Goal: Task Accomplishment & Management: Use online tool/utility

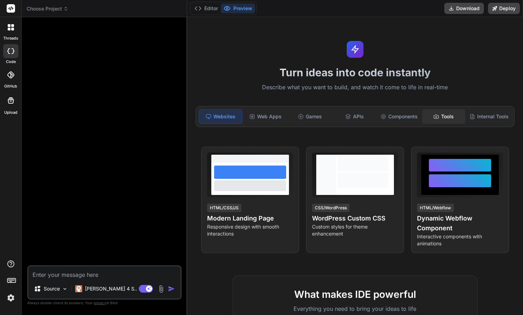
click at [440, 116] on div "Tools" at bounding box center [444, 116] width 43 height 15
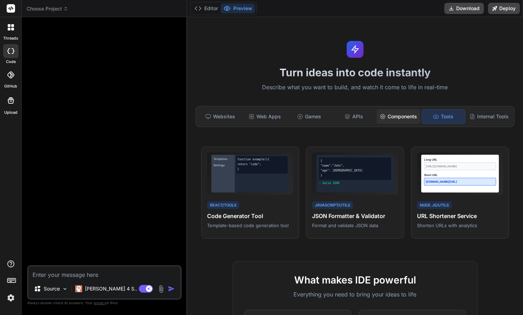
click at [395, 117] on div "Components" at bounding box center [398, 116] width 43 height 15
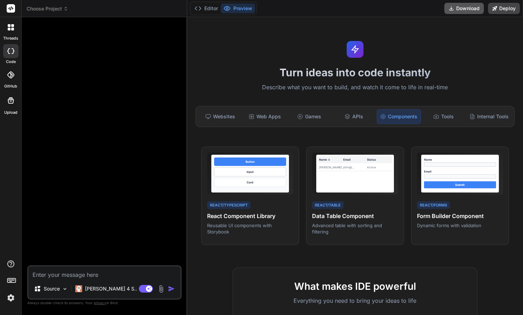
click at [458, 9] on button "Download" at bounding box center [465, 8] width 40 height 11
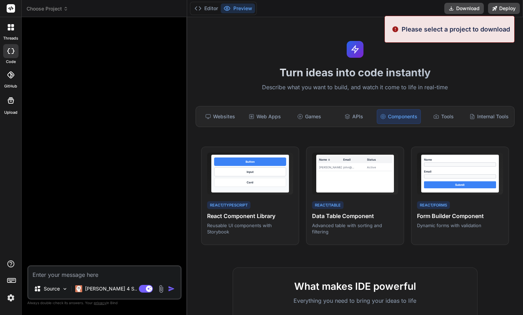
click at [424, 11] on div "Editor Preview Download Deploy" at bounding box center [355, 8] width 336 height 17
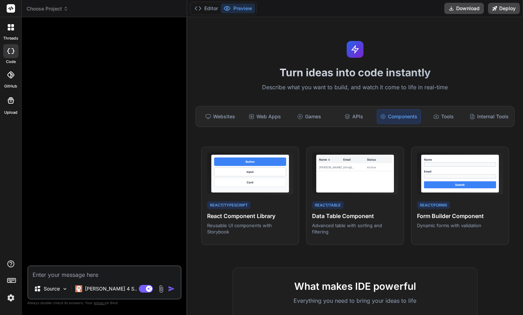
click at [112, 103] on div at bounding box center [105, 144] width 153 height 243
click at [10, 27] on icon at bounding box center [9, 25] width 3 height 3
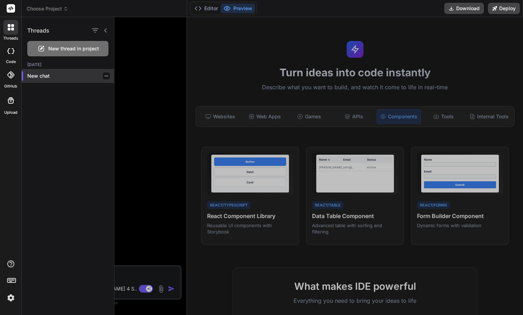
click at [38, 77] on p "New chat" at bounding box center [70, 75] width 87 height 7
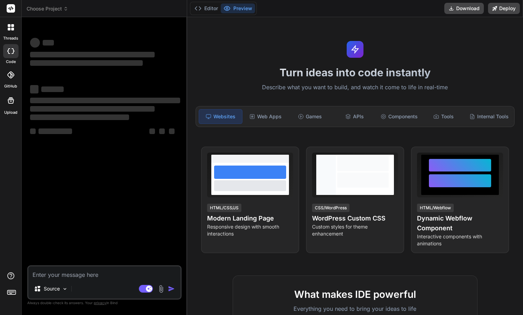
click at [474, 39] on div "Turn ideas into code instantly Describe what you want to build, and watch it co…" at bounding box center [355, 166] width 336 height 298
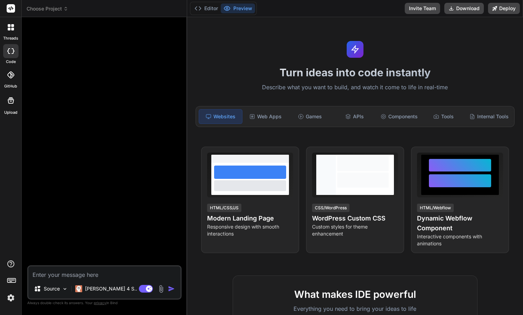
click at [12, 29] on icon at bounding box center [12, 29] width 3 height 3
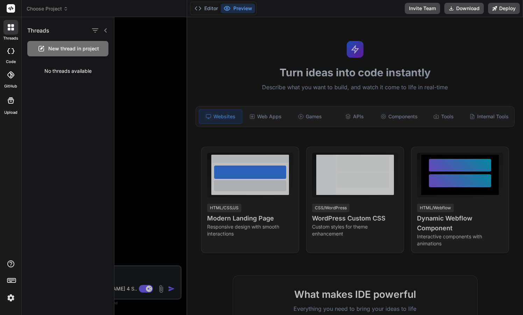
click at [13, 53] on icon at bounding box center [13, 51] width 3 height 6
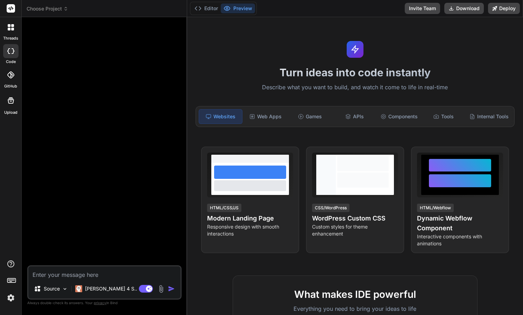
type textarea "x"
click at [9, 82] on div at bounding box center [10, 74] width 15 height 15
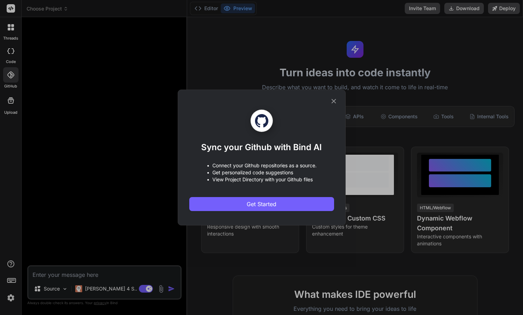
click at [56, 244] on div "Sync your Github with Bind AI • Connect your Github repositories as a source. •…" at bounding box center [261, 157] width 523 height 315
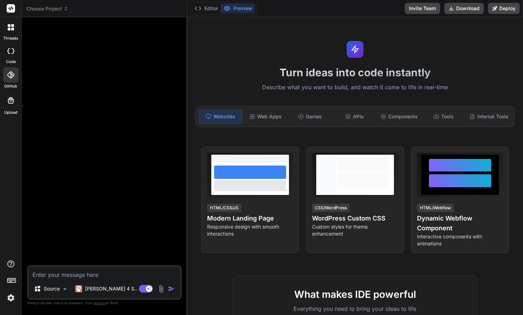
click at [13, 294] on img at bounding box center [11, 298] width 12 height 12
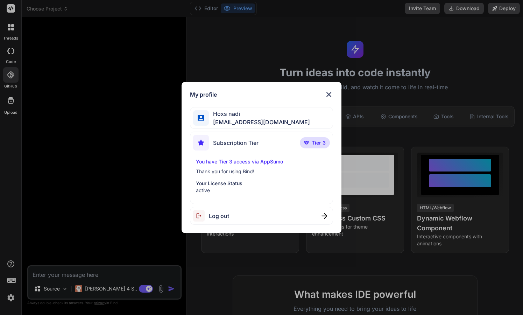
click at [330, 93] on img at bounding box center [329, 94] width 8 height 8
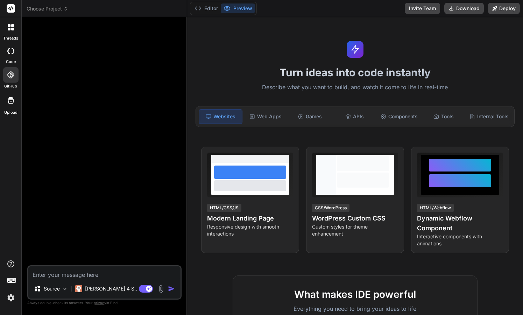
click at [159, 88] on div at bounding box center [105, 144] width 153 height 243
click at [11, 7] on rect at bounding box center [11, 8] width 8 height 8
click at [54, 9] on span "Choose Project" at bounding box center [48, 8] width 42 height 7
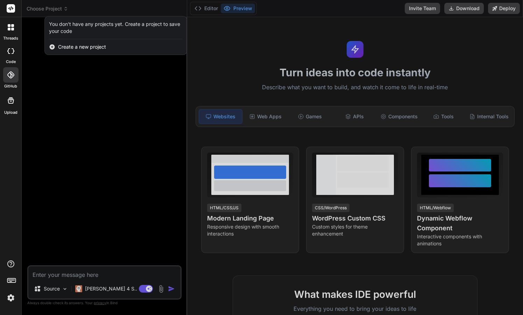
click at [82, 101] on div at bounding box center [261, 157] width 523 height 315
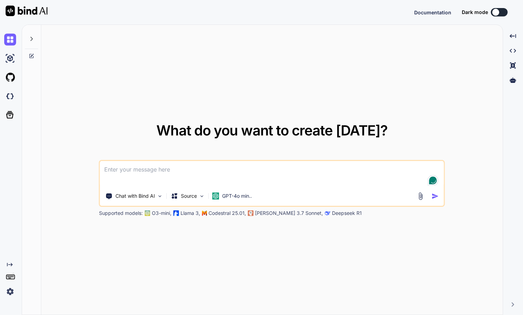
type textarea "x"
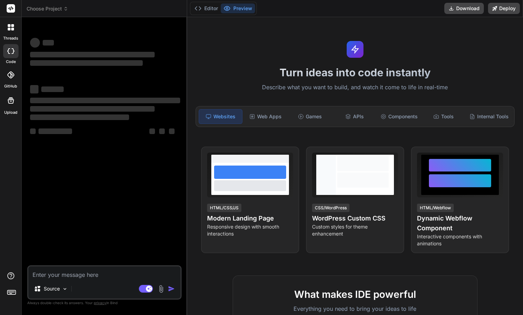
type textarea "x"
type textarea "c"
type textarea "x"
type textarea "cr"
type textarea "x"
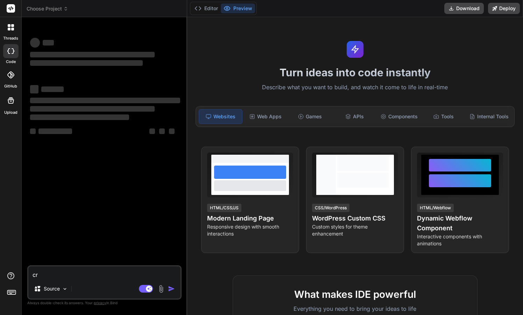
type textarea "cra"
type textarea "x"
type textarea "crat"
type textarea "x"
type textarea "crate"
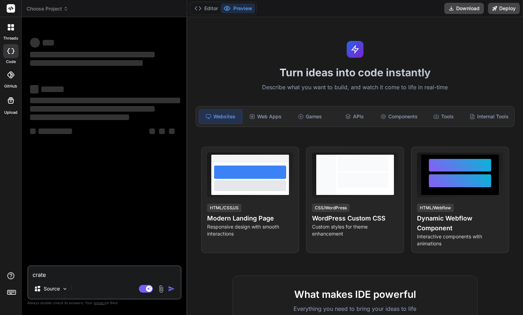
type textarea "x"
type textarea "crate"
type textarea "x"
type textarea "crate"
type textarea "x"
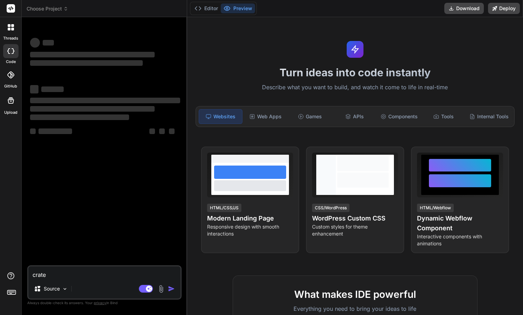
type textarea "crat"
type textarea "x"
type textarea "cra"
type textarea "x"
type textarea "Create a plugin for WordPress designed to facilitate trade-ins, similar to the …"
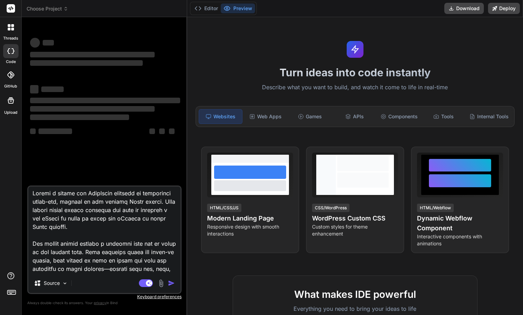
click at [54, 218] on textarea at bounding box center [104, 230] width 152 height 87
type textarea "x"
type textarea "Create a plugin for WordPress designed to facilitate trade-ins, similar to the …"
type textarea "x"
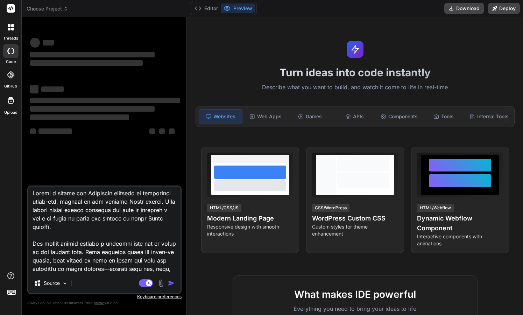
type textarea "Create a plugin for WordPress designed to facilitate trade-ins, similar to the …"
type textarea "x"
type textarea "Create a plugin for WordPress designed to facilitate trade-ins, similar to the …"
type textarea "x"
type textarea "Create a plugin for WordPress designed to facilitate trade-ins, similar to the …"
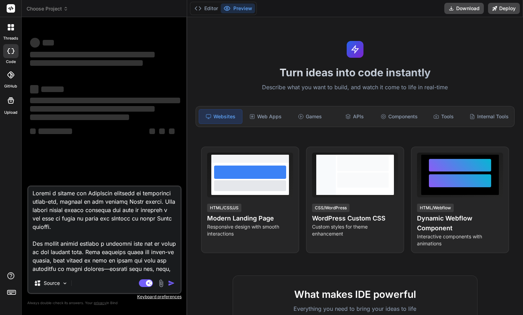
type textarea "x"
type textarea "Create a plugin for WordPress designed to facilitate trade-ins, similar to the …"
type textarea "x"
type textarea "Create a plugin for WordPress designed to facilitate trade-ins, similar to the …"
type textarea "x"
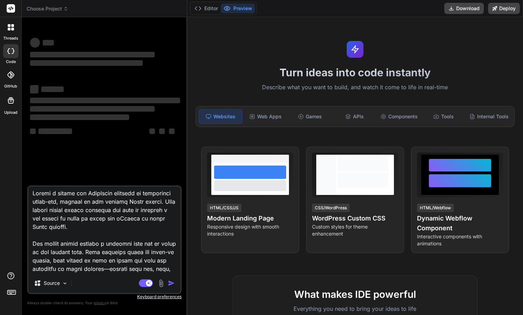
type textarea "Create a plugin for WordPress designed to facilitate trade-ins, similar to the …"
click at [127, 218] on textarea at bounding box center [104, 230] width 152 height 87
type textarea "x"
type textarea "Create a plugin for WordPress designed to facilitate trade-ins, similar to the …"
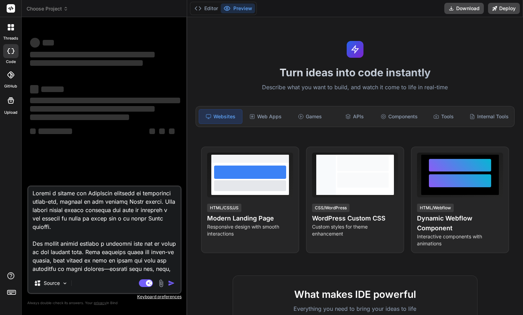
type textarea "x"
type textarea "Create a plugin for WordPress designed to facilitate trade-ins, similar to the …"
type textarea "x"
type textarea "Create a plugin for WordPress designed to facilitate trade-ins, similar to the …"
type textarea "x"
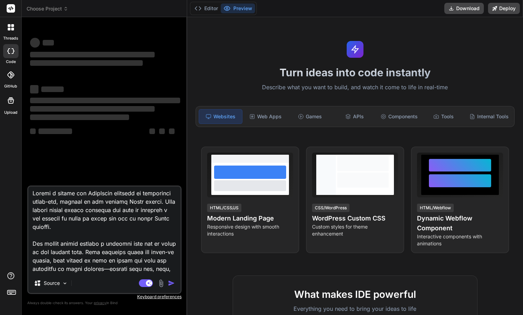
type textarea "Create a plugin for WordPress designed to facilitate trade-ins, similar to the …"
type textarea "x"
type textarea "Create a plugin for WordPress designed to facilitate trade-ins, similar to the …"
type textarea "x"
type textarea "Create a plugin for WordPress designed to facilitate trade-ins, similar to the …"
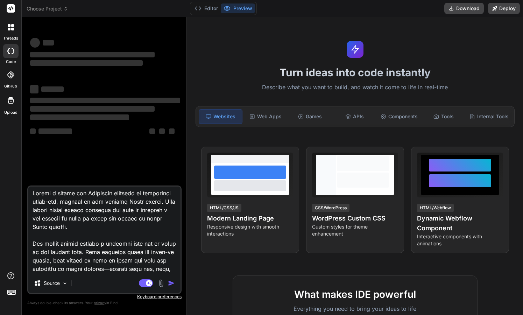
type textarea "x"
type textarea "Create a plugin for WordPress designed to facilitate trade-ins, similar to the …"
click at [69, 227] on textarea at bounding box center [104, 230] width 152 height 87
type textarea "x"
type textarea "Create a plugin for WordPress designed to facilitate trade-ins, similar to the …"
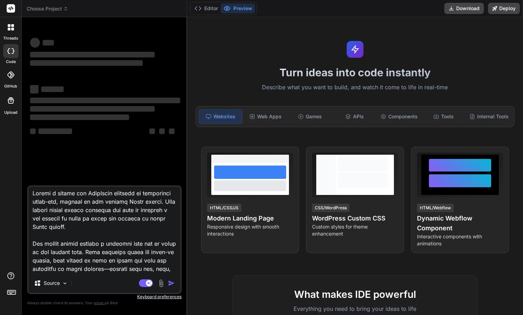
type textarea "x"
type textarea "Create a plugin for WordPress designed to facilitate trade-ins, similar to the …"
type textarea "x"
type textarea "Create a plugin for WordPress designed to facilitate trade-ins, similar to the …"
type textarea "x"
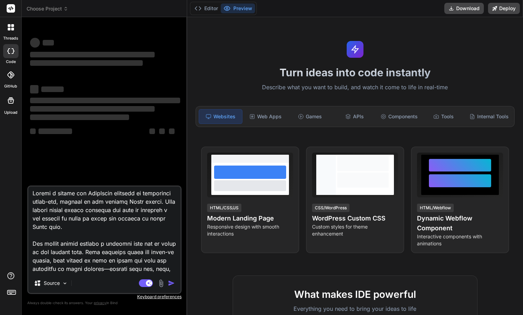
type textarea "Create a plugin for WordPress designed to facilitate trade-ins, similar to the …"
type textarea "x"
type textarea "Create a plugin for WordPress designed to facilitate trade-ins, similar to the …"
type textarea "x"
type textarea "Create a plugin for WordPress designed to facilitate trade-ins, similar to the …"
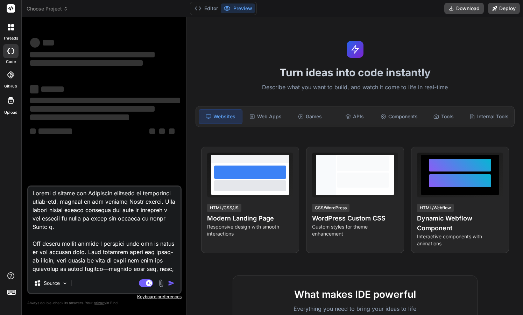
type textarea "x"
type textarea "Create a plugin for WordPress designed to facilitate trade-ins, similar to the …"
type textarea "x"
type textarea "Create a plugin for WordPress designed to facilitate trade-ins, similar to the …"
type textarea "x"
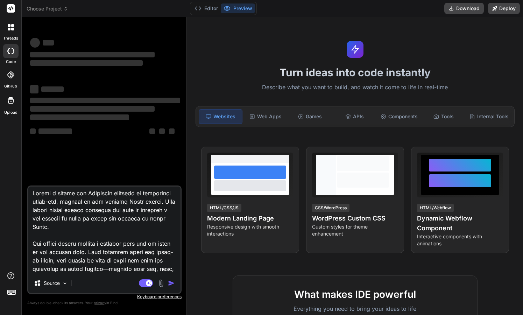
type textarea "Create a plugin for WordPress designed to facilitate trade-ins, similar to the …"
type textarea "x"
type textarea "Create a plugin for WordPress designed to facilitate trade-ins, similar to the …"
type textarea "x"
type textarea "Create a plugin for WordPress designed to facilitate trade-ins, similar to the …"
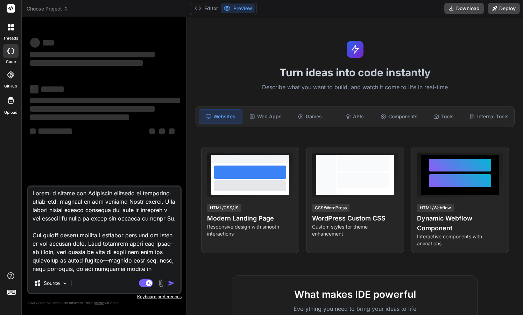
type textarea "x"
type textarea "Create a plugin for WordPress designed to facilitate trade-ins, similar to the …"
type textarea "x"
type textarea "Create a plugin for WordPress designed to facilitate trade-ins, similar to the …"
type textarea "x"
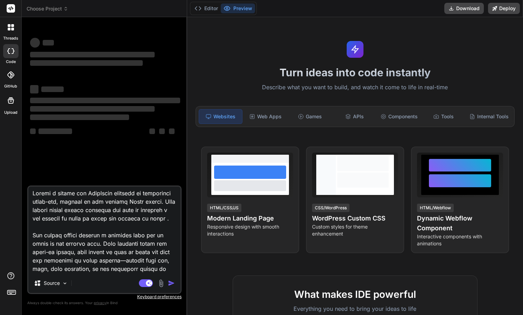
type textarea "Create a plugin for WordPress designed to facilitate trade-ins, similar to the …"
type textarea "x"
type textarea "Create a plugin for WordPress designed to facilitate trade-ins, similar to the …"
type textarea "x"
type textarea "Create a plugin for WordPress designed to facilitate trade-ins, similar to the …"
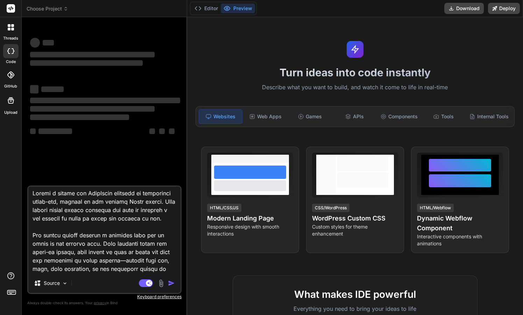
type textarea "x"
type textarea "Create a plugin for WordPress designed to facilitate trade-ins, similar to the …"
type textarea "x"
type textarea "Create a plugin for WordPress designed to facilitate trade-ins, similar to the …"
type textarea "x"
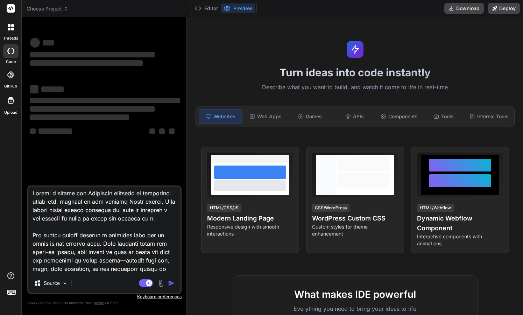
type textarea "Create a plugin for WordPress designed to facilitate trade-ins, similar to the …"
type textarea "x"
type textarea "Create a plugin for WordPress designed to facilitate trade-ins, similar to the …"
type textarea "x"
type textarea "Create a plugin for WordPress designed to facilitate trade-ins, similar to the …"
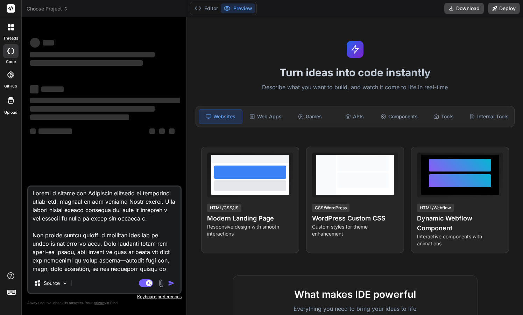
type textarea "x"
type textarea "Create a plugin for WordPress designed to facilitate trade-ins, similar to the …"
type textarea "x"
type textarea "Create a plugin for WordPress designed to facilitate trade-ins, similar to the …"
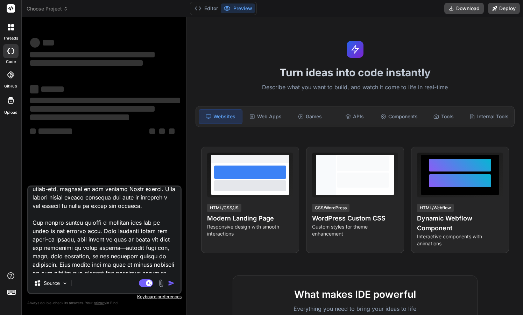
scroll to position [19, 0]
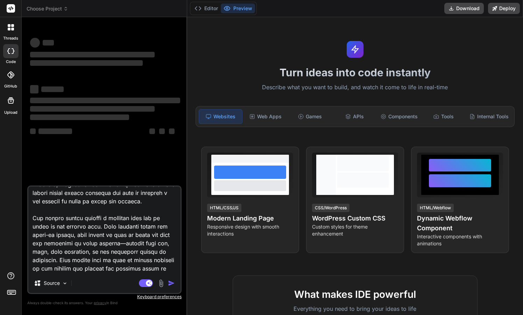
click at [128, 217] on textarea at bounding box center [104, 230] width 152 height 87
type textarea "x"
type textarea "Create a plugin for WordPress designed to facilitate trade-ins, similar to the …"
type textarea "x"
type textarea "Create a plugin for WordPress designed to facilitate trade-ins, similar to the …"
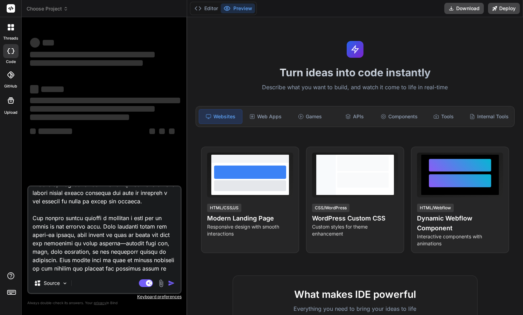
type textarea "x"
type textarea "Create a plugin for WordPress designed to facilitate trade-ins, similar to the …"
type textarea "x"
type textarea "Create a plugin for WordPress designed to facilitate trade-ins, similar to the …"
type textarea "x"
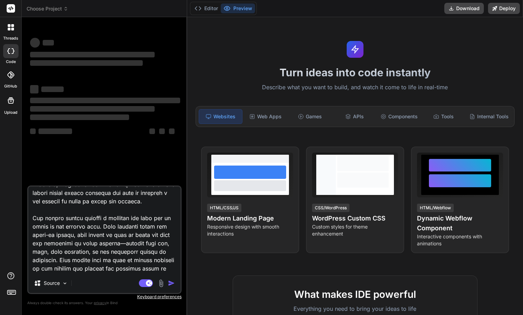
type textarea "Create a plugin for WordPress designed to facilitate trade-ins, similar to the …"
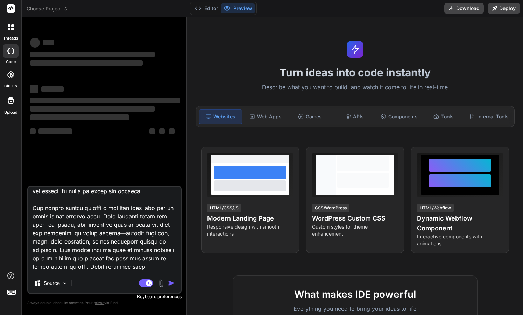
scroll to position [30, 0]
click at [112, 217] on textarea at bounding box center [104, 230] width 152 height 87
type textarea "x"
type textarea "Create a plugin for WordPress designed to facilitate trade-ins, similar to the …"
type textarea "x"
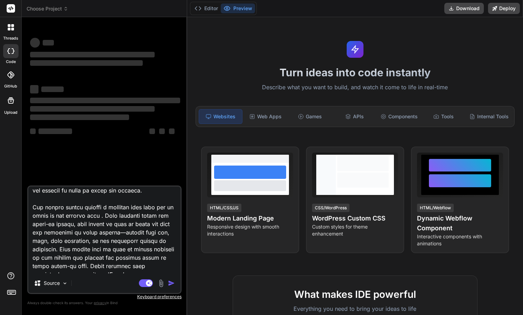
type textarea "Create a plugin for WordPress designed to facilitate trade-ins, similar to the …"
type textarea "x"
type textarea "Create a plugin for WordPress designed to facilitate trade-ins, similar to the …"
type textarea "x"
type textarea "Create a plugin for WordPress designed to facilitate trade-ins, similar to the …"
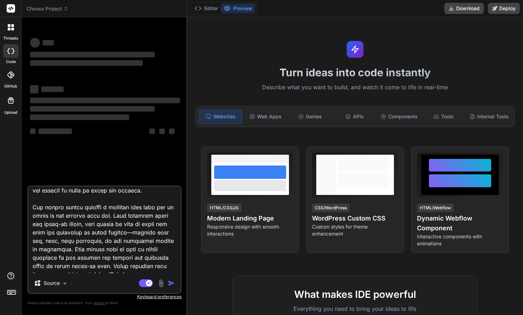
type textarea "x"
type textarea "Create a plugin for WordPress designed to facilitate trade-ins, similar to the …"
type textarea "x"
type textarea "Create a plugin for WordPress designed to facilitate trade-ins, similar to the …"
type textarea "x"
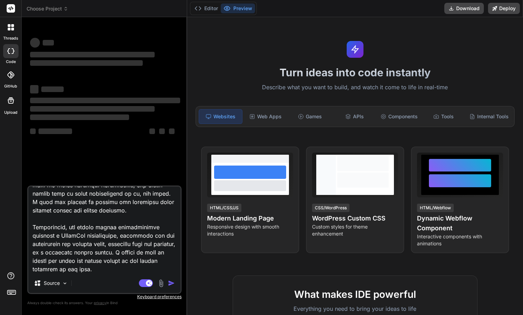
scroll to position [0, 0]
click at [113, 268] on textarea at bounding box center [104, 230] width 152 height 87
type textarea "Create a plugin for WordPress designed to facilitate trade-ins, similar to the …"
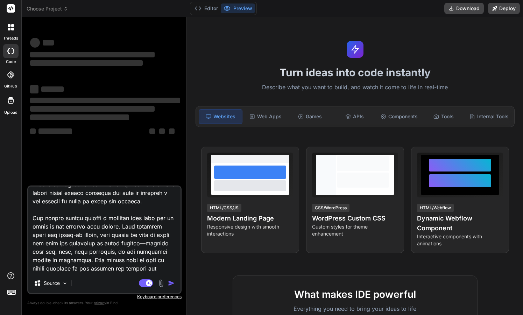
scroll to position [29, 0]
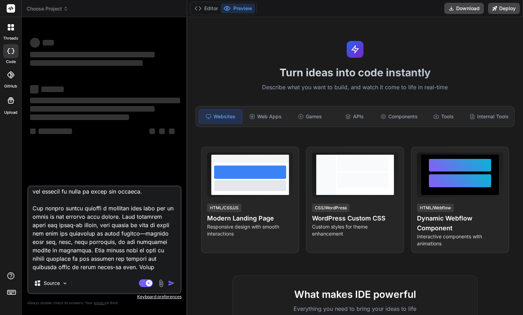
click at [154, 267] on textarea at bounding box center [104, 230] width 152 height 87
click at [111, 266] on textarea at bounding box center [104, 230] width 152 height 87
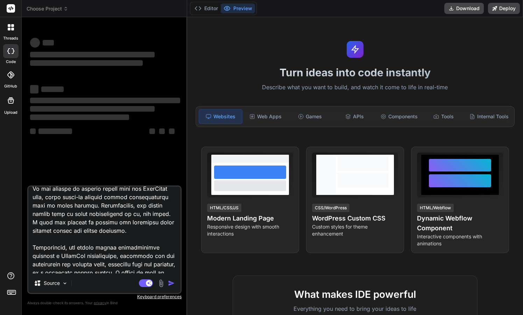
scroll to position [153, 0]
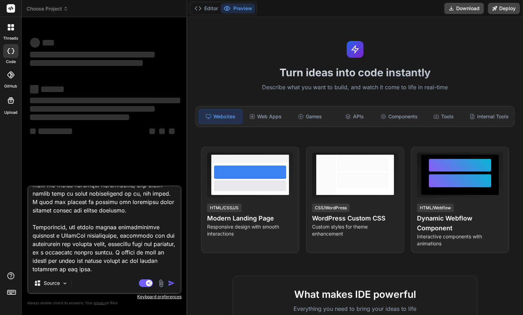
click at [117, 269] on textarea at bounding box center [104, 230] width 152 height 87
drag, startPoint x: 117, startPoint y: 268, endPoint x: 45, endPoint y: 218, distance: 87.0
click at [45, 218] on textarea at bounding box center [104, 230] width 152 height 87
drag, startPoint x: 123, startPoint y: 269, endPoint x: 27, endPoint y: 225, distance: 105.8
click at [27, 225] on div "Bind AI Web Search Created with Pixso. Code Generator ‌ ‌ ‌ ‌ ‌ ‌ ‌ ‌ ‌ ‌ ‌ ‌ ‌…" at bounding box center [105, 166] width 166 height 298
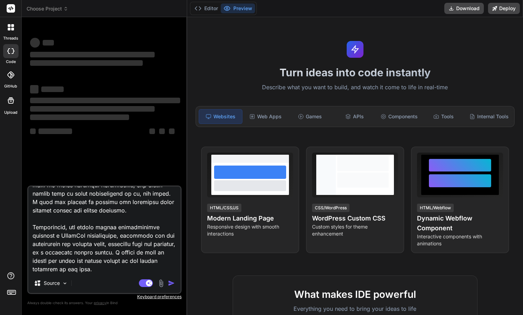
type textarea "x"
type textarea "Create a plugin for WordPress designed to facilitate trade-ins, similar to the …"
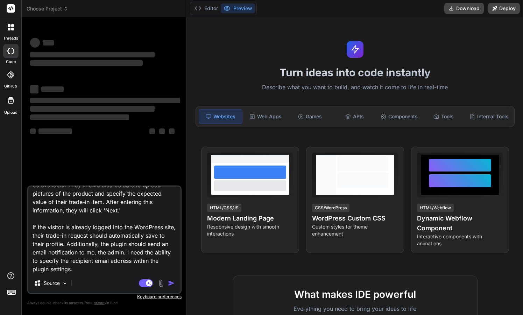
type textarea "x"
type textarea "Create a plugin for WordPress designed to facilitate trade-ins, similar to the …"
type textarea "x"
type textarea "Create a plugin for WordPress designed to facilitate trade-ins, similar to the …"
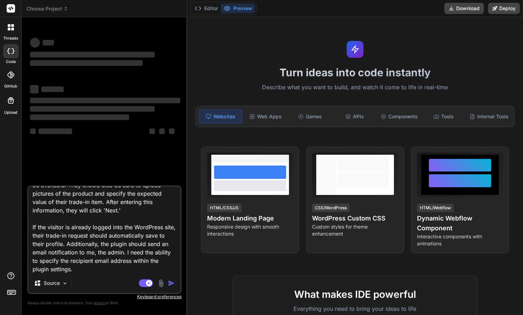
drag, startPoint x: 93, startPoint y: 270, endPoint x: -11, endPoint y: 227, distance: 112.9
click at [0, 227] on html "threads code GitHub Upload Choose Project Created with Pixso. Bind AI Web Searc…" at bounding box center [261, 157] width 523 height 315
type textarea "x"
type textarea "Create a plugin for WordPress designed to facilitate trade-ins, similar to the …"
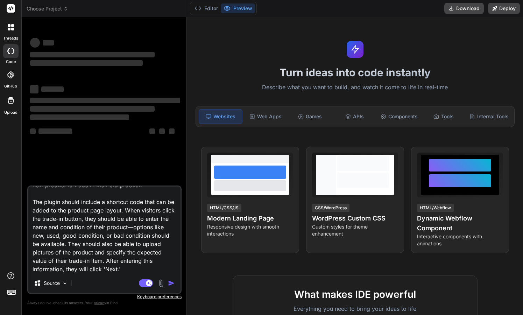
type textarea "x"
type textarea "Create a plugin for WordPress designed to facilitate trade-ins, similar to the …"
type textarea "x"
type textarea "Create a plugin for WordPress designed to facilitate trade-ins, similar to the …"
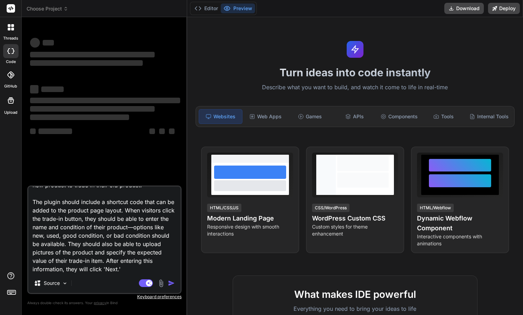
click at [161, 271] on textarea "Create a plugin for WordPress designed to facilitate trade-ins, similar to the …" at bounding box center [104, 230] width 152 height 87
drag, startPoint x: 161, startPoint y: 270, endPoint x: -49, endPoint y: 197, distance: 222.5
click at [0, 197] on html "threads code GitHub Upload Choose Project Created with Pixso. Bind AI Web Searc…" at bounding box center [261, 157] width 523 height 315
type textarea "x"
type textarea "Create a plugin for WordPress designed to facilitate trade-ins, similar to the …"
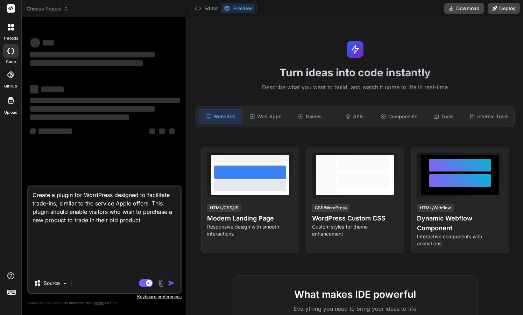
scroll to position [0, 0]
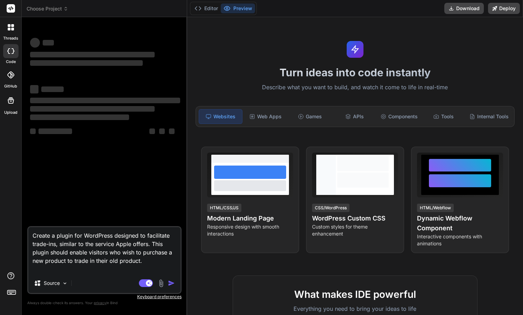
type textarea "x"
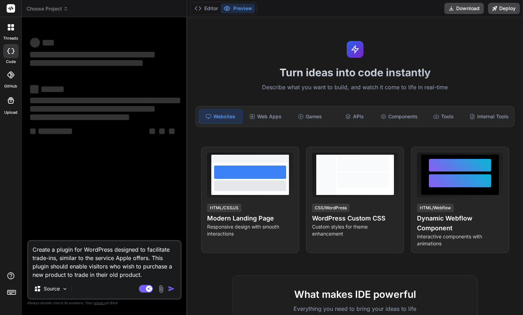
click at [158, 274] on textarea "Create a plugin for WordPress designed to facilitate trade-ins, similar to the …" at bounding box center [104, 260] width 152 height 38
click at [153, 276] on textarea "Create a plugin for WordPress designed to facilitate trade-ins, similar to the …" at bounding box center [104, 260] width 152 height 38
type textarea "Create a plugin for WordPress designed to facilitate trade-ins, similar to the …"
click at [239, 43] on div "Turn ideas into code instantly Describe what you want to build, and watch it co…" at bounding box center [355, 166] width 336 height 298
click at [204, 10] on button "Editor" at bounding box center [206, 9] width 29 height 10
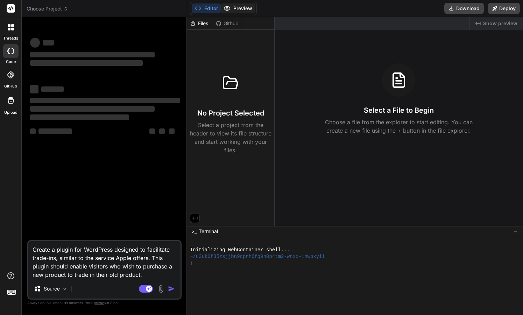
click at [241, 9] on button "Preview" at bounding box center [238, 9] width 34 height 10
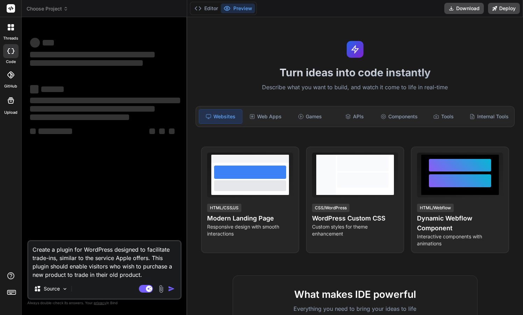
click at [103, 264] on textarea "Create a plugin for WordPress designed to facilitate trade-ins, similar to the …" at bounding box center [104, 260] width 152 height 38
click at [60, 289] on div "Source" at bounding box center [51, 289] width 40 height 14
type textarea "x"
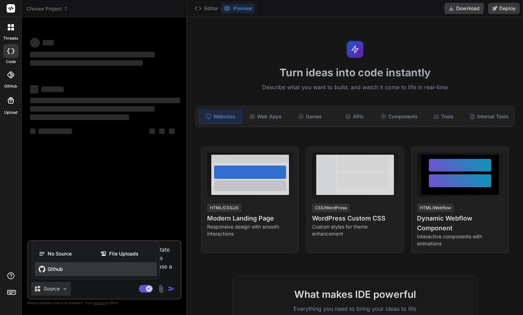
click at [56, 268] on span "Github" at bounding box center [55, 269] width 15 height 7
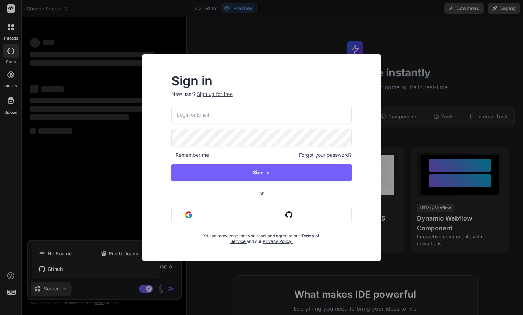
type input "[EMAIL_ADDRESS][DOMAIN_NAME]"
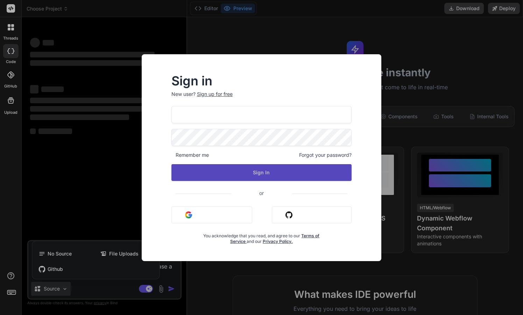
click at [237, 170] on button "Sign In" at bounding box center [262, 172] width 181 height 17
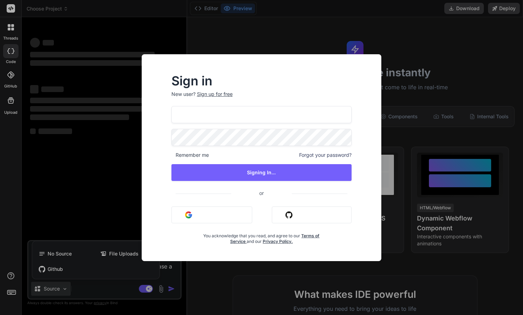
click at [72, 174] on div "Sign in New user? Sign up for free hoxs@live.com Remember me Forgot your passwo…" at bounding box center [261, 157] width 523 height 315
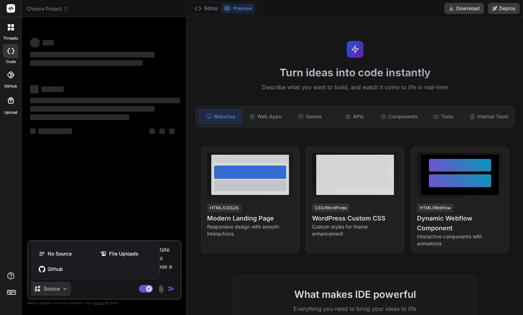
click at [8, 10] on rect at bounding box center [11, 8] width 8 height 8
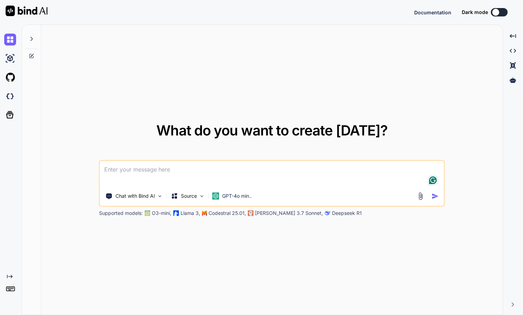
click at [11, 276] on icon at bounding box center [10, 277] width 6 height 4
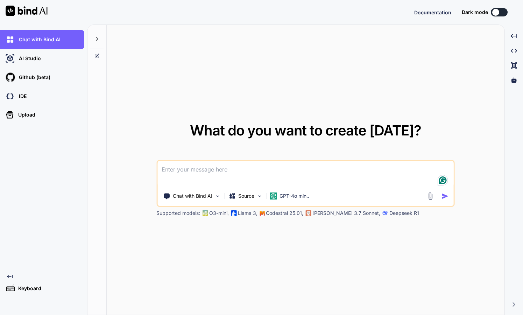
click at [9, 276] on icon "Created with Pixso." at bounding box center [10, 277] width 6 height 6
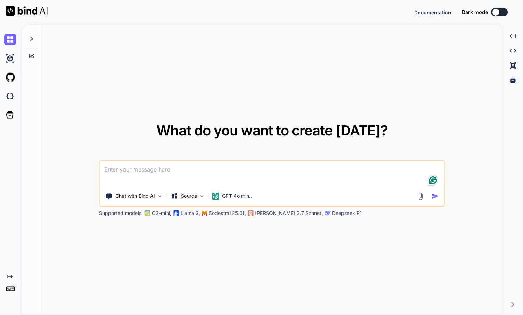
click at [515, 12] on div "Documentation Dark mode Created with Pixso." at bounding box center [466, 12] width 103 height 8
click at [499, 12] on div at bounding box center [496, 12] width 7 height 7
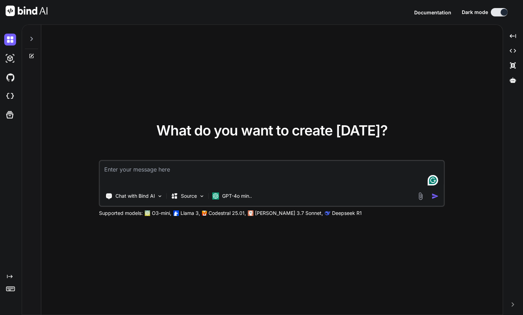
click at [30, 38] on icon at bounding box center [32, 39] width 6 height 6
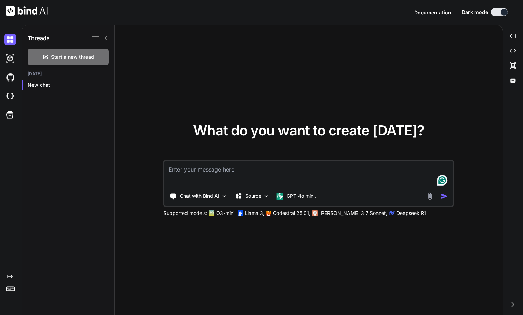
click at [30, 38] on h1 "Threads" at bounding box center [39, 38] width 22 height 8
click at [13, 56] on img at bounding box center [10, 59] width 12 height 12
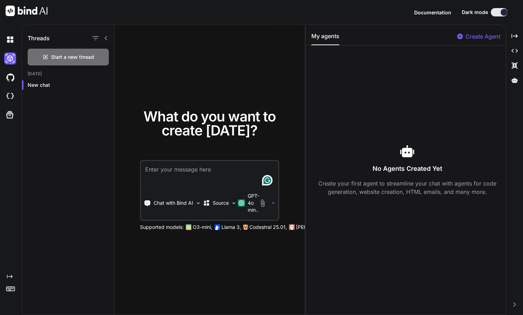
click at [105, 39] on icon at bounding box center [106, 38] width 6 height 6
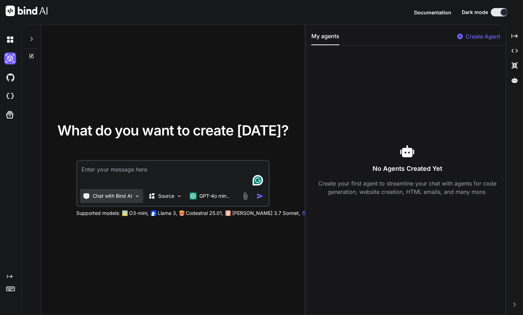
click at [124, 197] on p "Chat with Bind AI" at bounding box center [113, 196] width 40 height 7
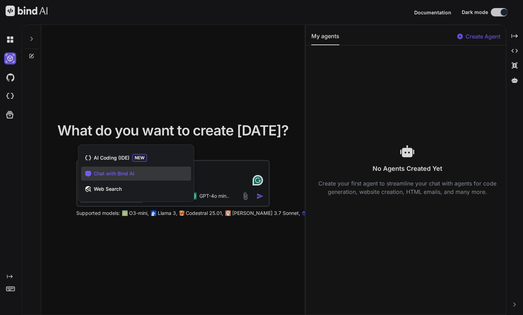
click at [133, 102] on div at bounding box center [261, 157] width 523 height 315
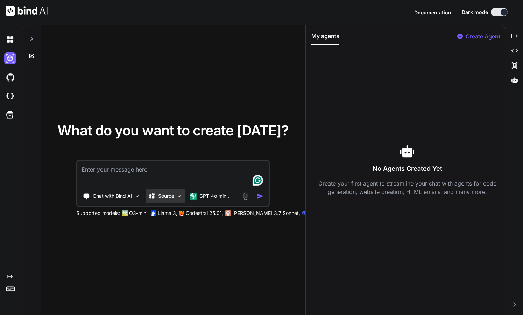
click at [167, 197] on p "Source" at bounding box center [166, 196] width 16 height 7
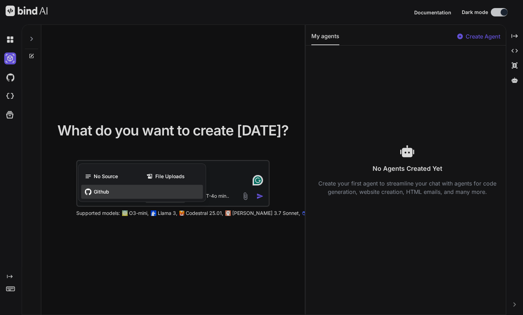
click at [102, 192] on span "Github" at bounding box center [101, 191] width 15 height 7
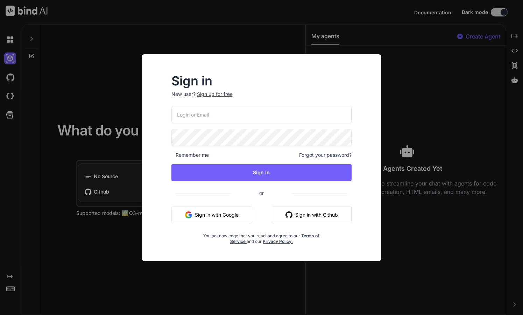
type input "[EMAIL_ADDRESS][DOMAIN_NAME]"
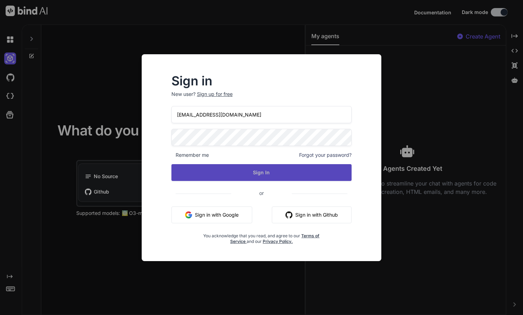
click at [235, 174] on button "Sign In" at bounding box center [262, 172] width 181 height 17
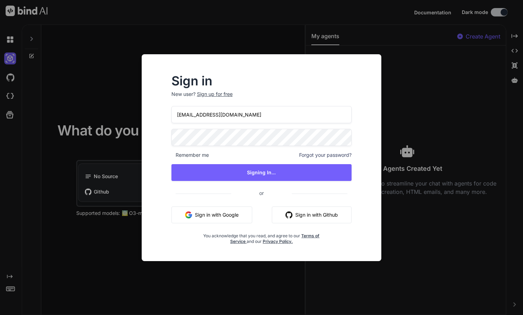
click at [112, 76] on div "Sign in New user? Sign up for free hoxs@live.com Remember me Forgot your passwo…" at bounding box center [261, 157] width 523 height 315
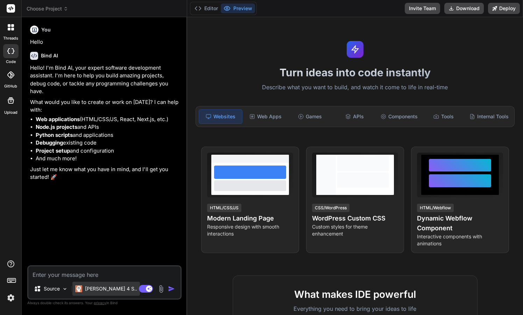
click at [86, 288] on p "[PERSON_NAME] 4 S.." at bounding box center [111, 288] width 52 height 7
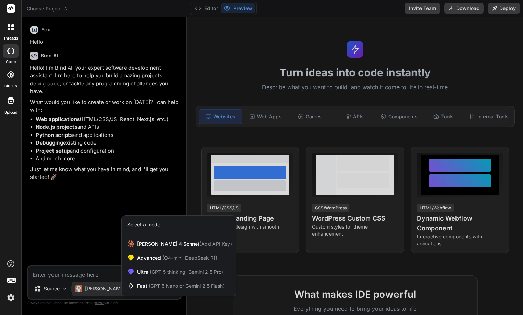
click at [104, 273] on div at bounding box center [261, 157] width 523 height 315
type textarea "x"
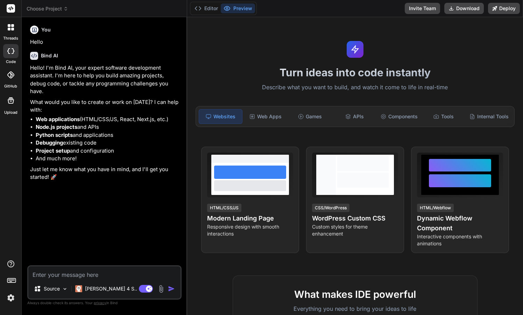
click at [12, 301] on img at bounding box center [11, 298] width 12 height 12
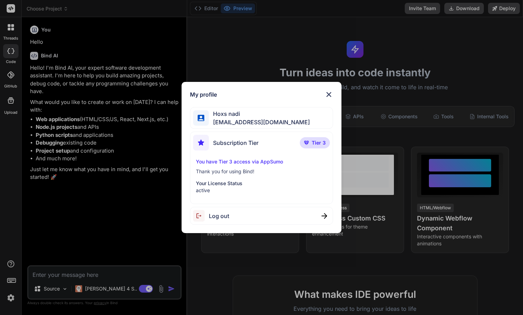
click at [329, 93] on img at bounding box center [329, 94] width 8 height 8
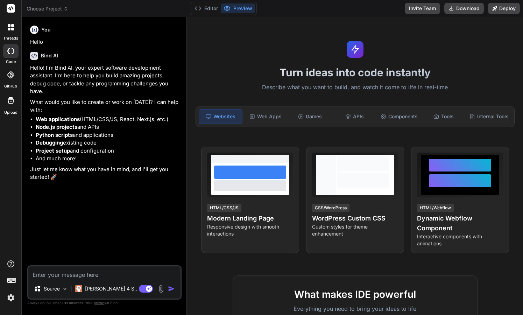
click at [63, 274] on textarea at bounding box center [104, 272] width 152 height 13
paste textarea "Below is a complete rewrite of the plugin development prompt, structured as a c…"
type textarea "Below is a complete rewrite of the plugin development prompt, structured as a c…"
type textarea "x"
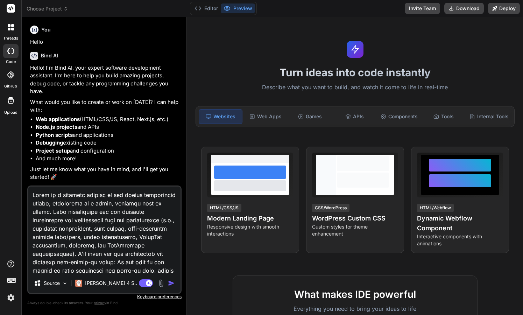
scroll to position [1077, 0]
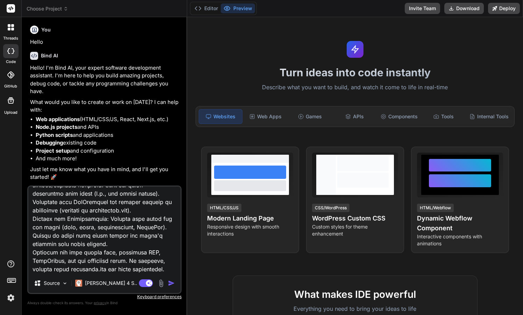
type textarea "Below is a complete rewrite of the plugin development prompt, structured as a c…"
type textarea "x"
type textarea "Below is a complete rewrite of the plugin development prompt, structured as a c…"
click at [100, 284] on p "[PERSON_NAME] 4 S.." at bounding box center [111, 283] width 52 height 7
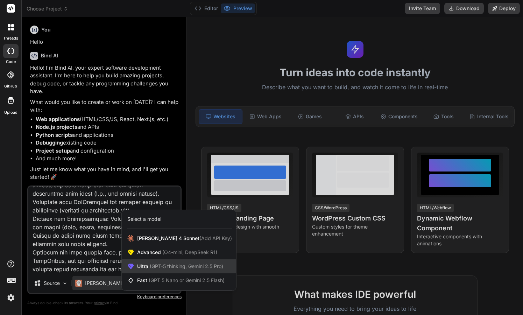
click at [178, 265] on span "(GPT-5 thinking, Gemini 2.5 Pro)" at bounding box center [185, 266] width 75 height 6
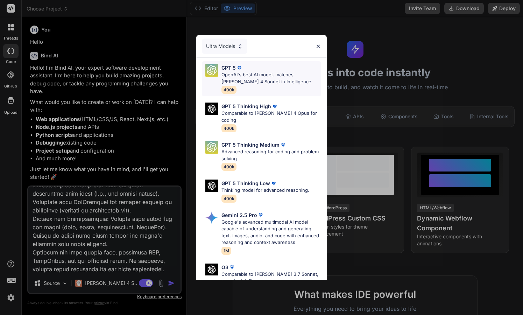
click at [236, 79] on p "OpenAI's best AI model, matches [PERSON_NAME] 4 Sonnet in Intelligence" at bounding box center [272, 78] width 100 height 14
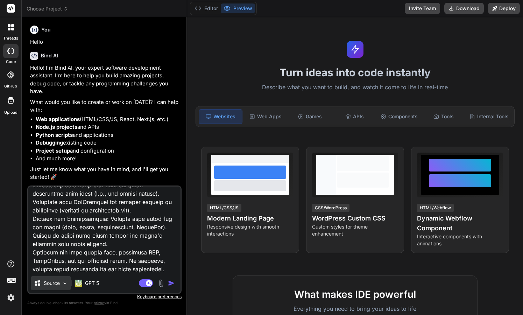
click at [64, 284] on img at bounding box center [65, 283] width 6 height 6
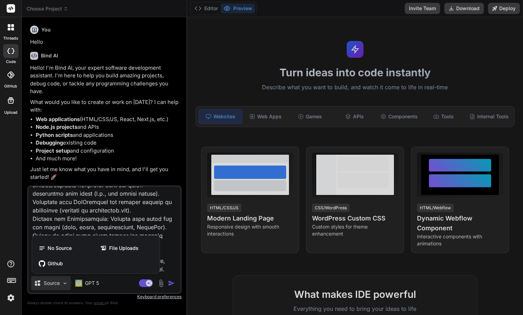
click at [64, 284] on div at bounding box center [261, 157] width 523 height 315
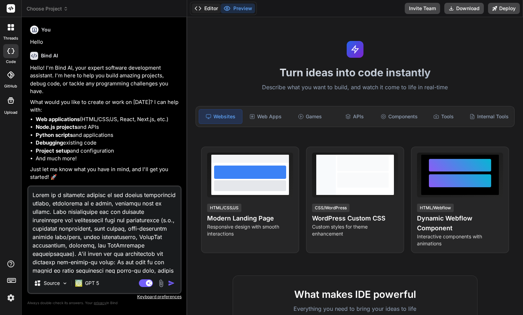
scroll to position [0, 0]
click at [171, 284] on img "button" at bounding box center [171, 283] width 7 height 7
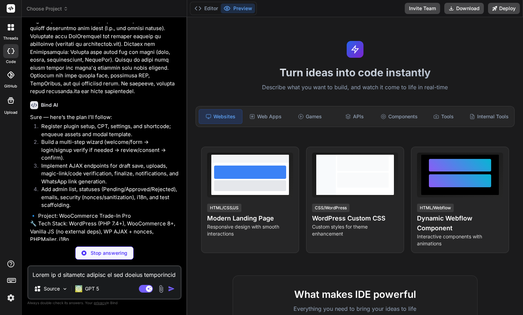
scroll to position [985, 0]
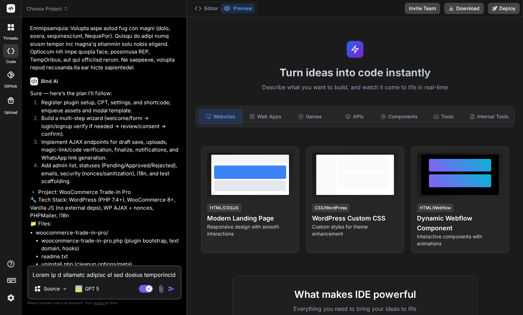
type textarea "x"
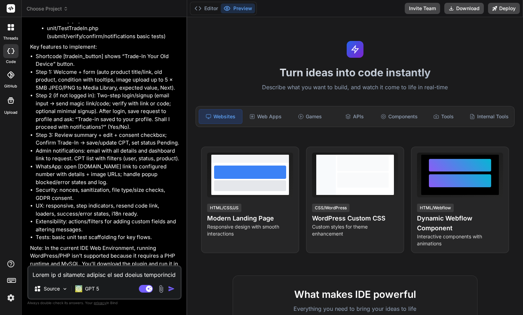
scroll to position [0, 0]
click at [86, 276] on textarea at bounding box center [104, 272] width 152 height 13
drag, startPoint x: 46, startPoint y: 259, endPoint x: 70, endPoint y: 259, distance: 24.2
click at [70, 286] on p "Shall I go ahead and generate this?" at bounding box center [105, 290] width 150 height 8
copy p "go ahead"
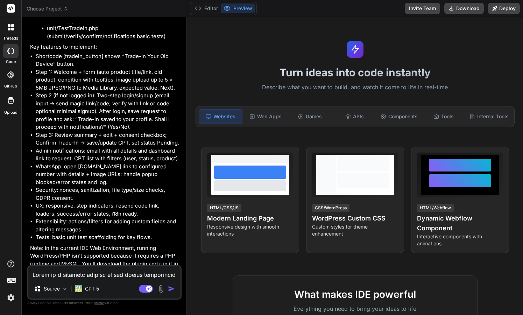
click at [62, 276] on textarea at bounding box center [104, 272] width 152 height 13
paste textarea "go ahead"
type textarea "go ahead"
type textarea "x"
type textarea "go ahead"
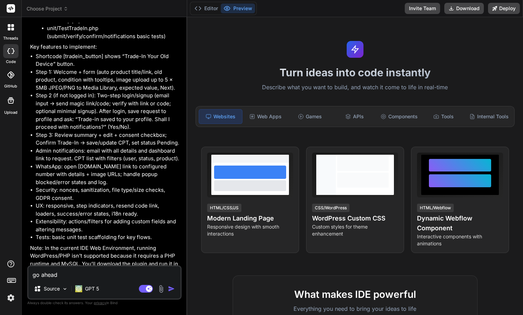
click at [170, 288] on img "button" at bounding box center [171, 288] width 7 height 7
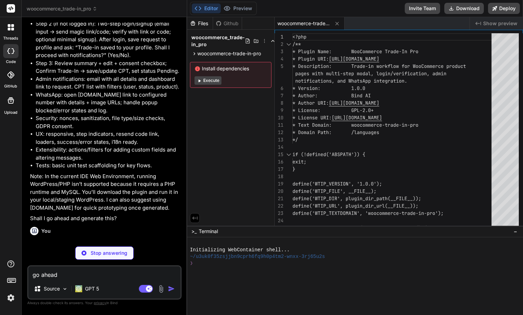
type textarea "x"
type textarea "global $wpdb; $wpdb->query("DELETE FROM {$wpdb->options} WHERE option_name LIKE…"
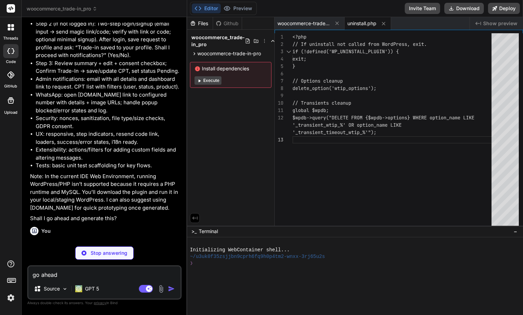
type textarea "x"
type textarea "a user by email. Ensure your site can send emails (SMTP recommended). For rapid…"
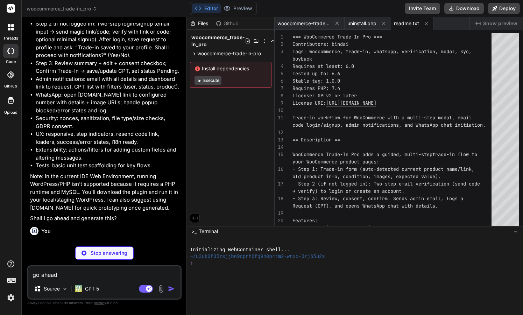
type textarea "x"
type textarea ""Content-Type: text/plain; charset=UTF-8\n" "Content-Transfer-Encoding: 8bit\n"…"
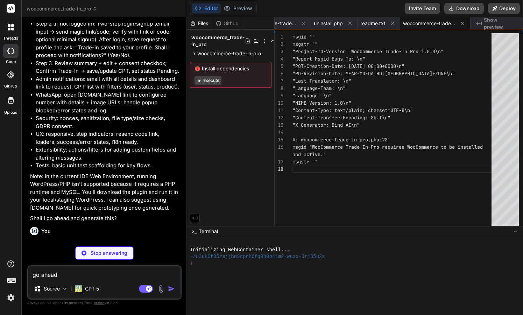
type textarea "x"
type textarea "foreach ((array)$attachment_ids as $id) { $url = wp_get_attachment_url($id); if…"
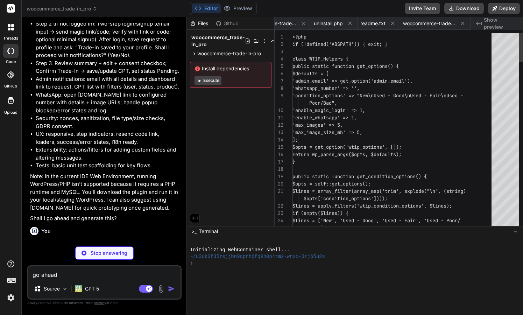
scroll to position [0, 79]
type textarea "x"
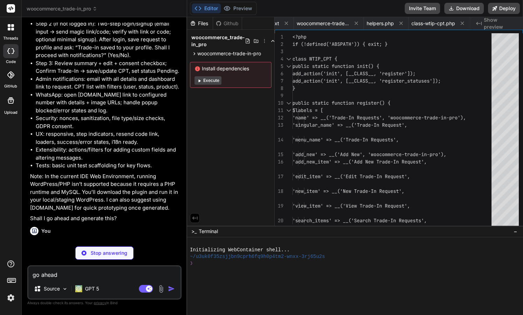
type textarea "x"
type textarea "}"
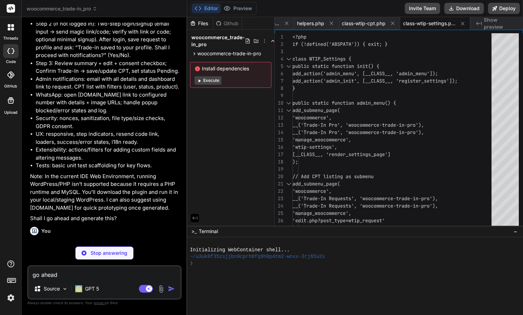
scroll to position [0, 277]
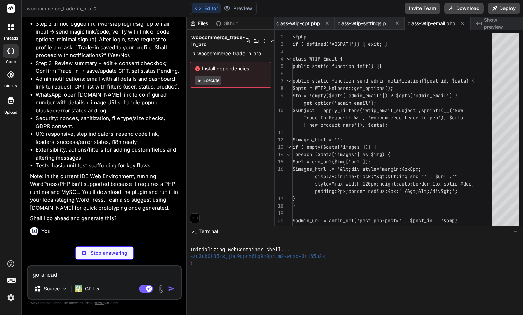
type textarea "x"
type textarea "} }"
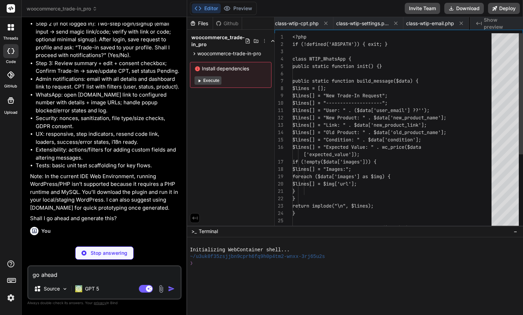
scroll to position [0, 347]
type textarea "x"
type textarea "// Clear code delete_transient(self::key_for_email($email)); return $user; } }"
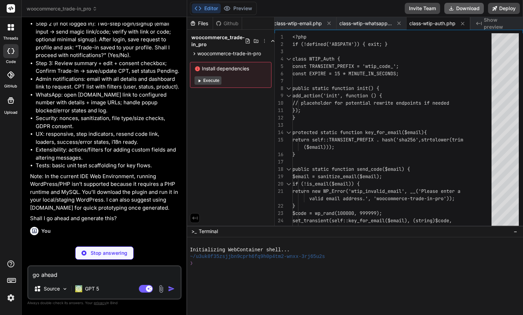
type textarea "x"
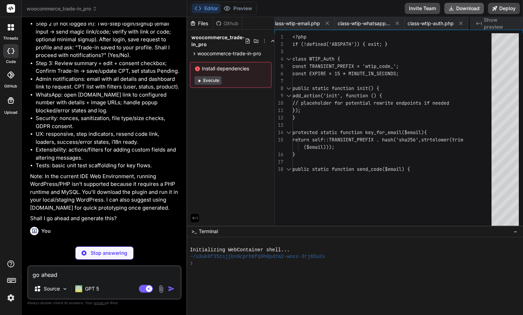
type textarea "x"
type textarea "&lt;button class="wtip-trigger"&gt;<?php echo esc_html__('Trade-In Your Old Dev…"
type textarea "x"
type textarea "]); } }); } }"
type textarea "x"
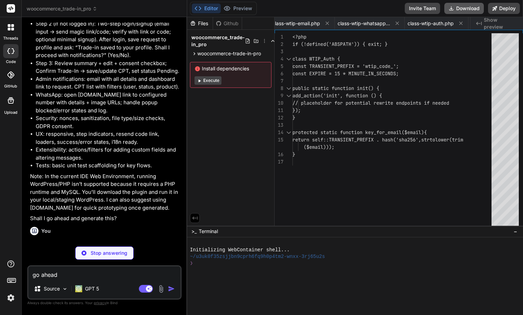
type textarea ".wtip-success { color: #065f46; margin-top: 8px; } .wtip-spinner { width: 18px;…"
type textarea "x"
type textarea "o.textContent = opt; condSel.appendChild(o); }); } document.addEventListener('D…"
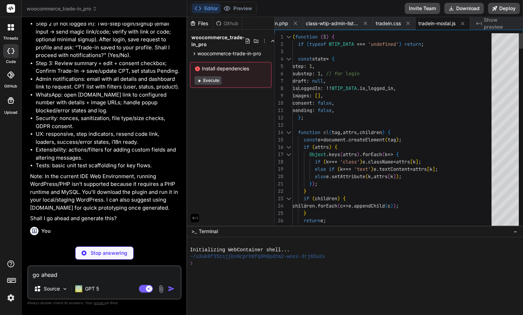
type textarea "x"
type textarea "updateFooter(step); }); observer.observe(document.querySelector('.wtip-body'), …"
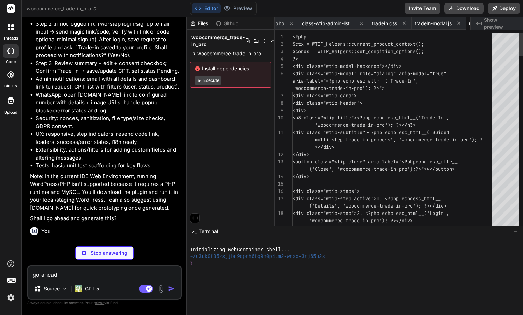
scroll to position [0, 753]
type textarea "x"
type textarea "<?xml version="1.0" encoding="UTF-8"?> <phpunit bootstrap="bootstrap.php" color…"
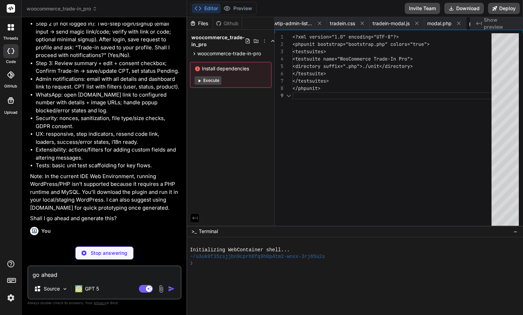
scroll to position [59, 0]
type textarea "x"
type textarea "// Load WooCommerce if needed here (path depends on your setup) // Load plugin …"
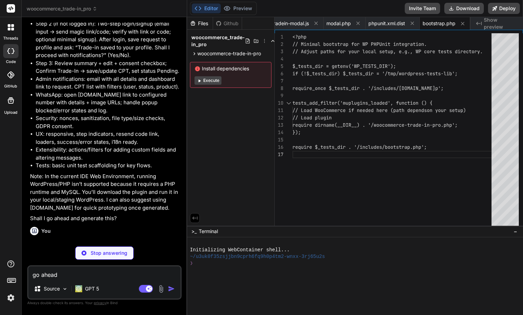
type textarea "x"
type textarea "} }"
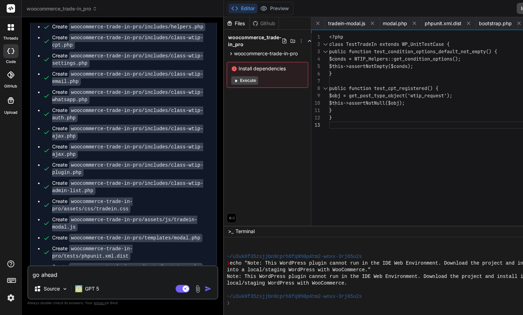
scroll to position [0, 829]
type textarea "x"
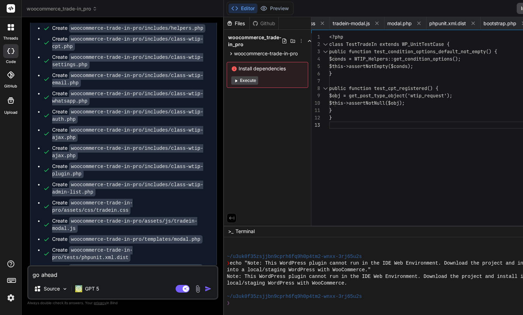
scroll to position [1598, 0]
drag, startPoint x: 133, startPoint y: 253, endPoint x: 206, endPoint y: 251, distance: 72.8
click at [206, 308] on pre "echo "Note: This WordPress plugin cannot run in the IDE Web Environment. Downlo…" at bounding box center [126, 311] width 161 height 6
click at [194, 308] on pre "echo "Note: This WordPress plugin cannot run in the IDE Web Environment. Downlo…" at bounding box center [126, 311] width 161 height 6
drag, startPoint x: 184, startPoint y: 251, endPoint x: 195, endPoint y: 250, distance: 11.6
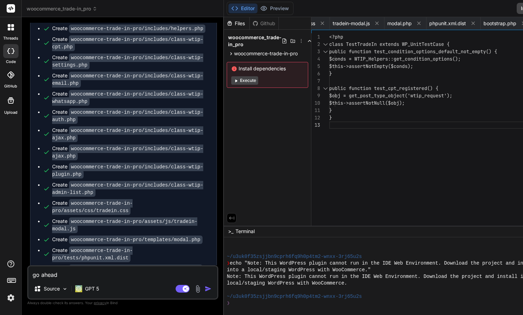
click at [195, 308] on pre "echo "Note: This WordPress plugin cannot run in the IDE Web Environment. Downlo…" at bounding box center [126, 311] width 161 height 6
click at [184, 308] on pre "echo "Note: This WordPress plugin cannot run in the IDE Web Environment. Downlo…" at bounding box center [126, 311] width 161 height 6
drag, startPoint x: 433, startPoint y: 263, endPoint x: 511, endPoint y: 261, distance: 77.7
click at [141, 295] on span "Run command" at bounding box center [131, 298] width 158 height 7
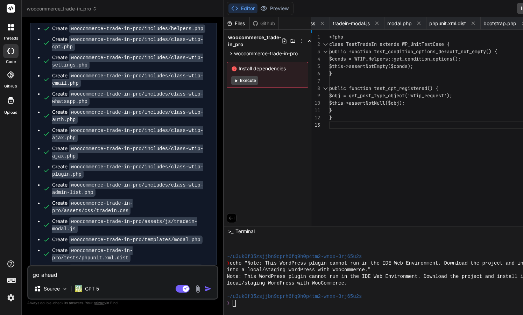
click at [136, 247] on div "Create woocommerce-trade-in-pro/tests/phpunit.xml.dist" at bounding box center [131, 254] width 158 height 15
click at [110, 246] on code "woocommerce-trade-in-pro/tests/phpunit.xml.dist" at bounding box center [92, 254] width 81 height 16
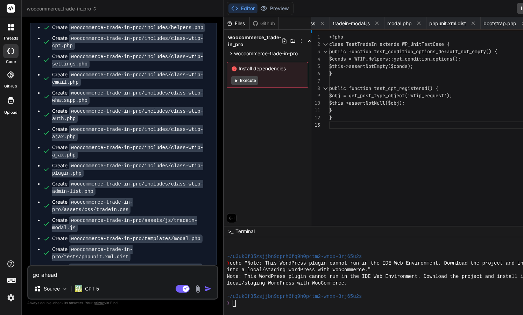
scroll to position [1598, 0]
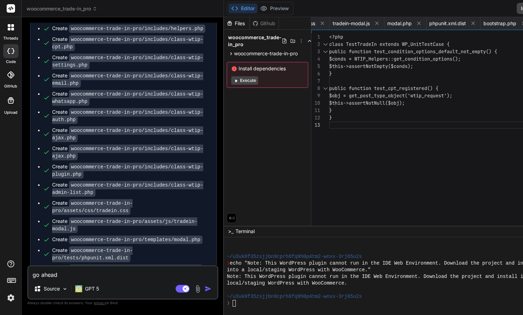
click at [241, 22] on div "Files" at bounding box center [237, 23] width 26 height 7
click at [502, 22] on span "bootstrap.php" at bounding box center [500, 23] width 33 height 7
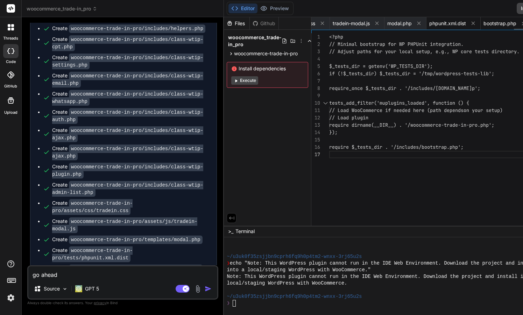
click at [454, 23] on span "phpunit.xml.dist" at bounding box center [448, 23] width 37 height 7
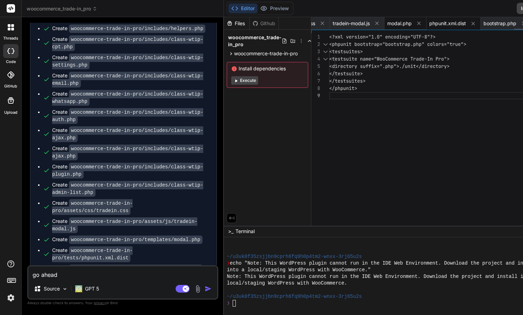
click at [410, 23] on span "modal.php" at bounding box center [400, 23] width 25 height 7
type textarea "</script>"
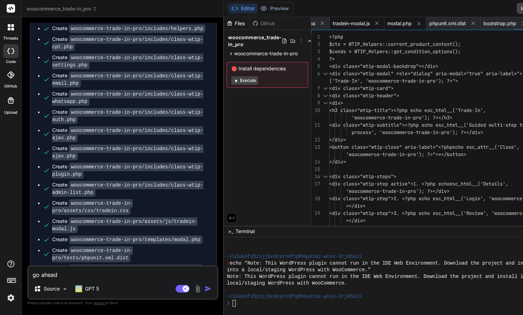
click at [360, 24] on span "tradein-modal.js" at bounding box center [351, 23] width 37 height 7
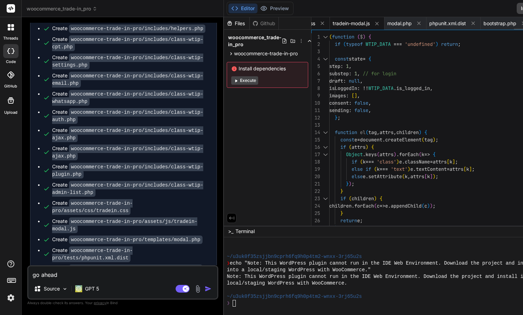
click at [315, 24] on span "tradein.css" at bounding box center [302, 23] width 25 height 7
type textarea ".wtip-error { color: #b91c1c; margin-top: 8px; } .wtip-success { color: #065f46…"
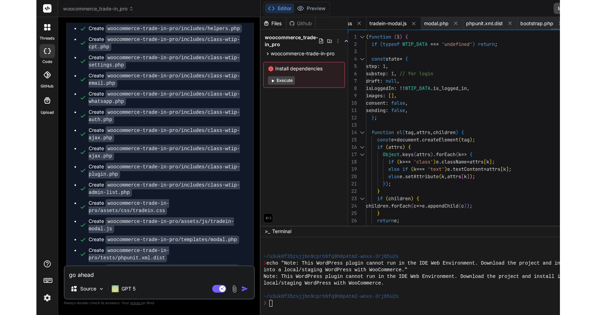
scroll to position [0, 808]
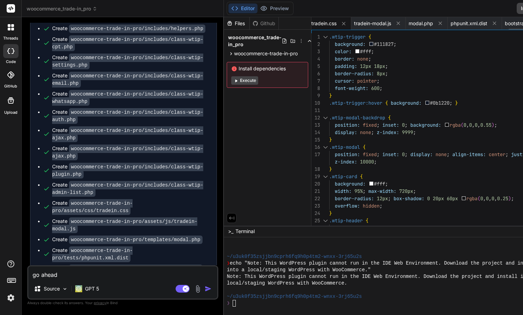
click at [335, 24] on span "tradein.css" at bounding box center [324, 23] width 25 height 7
click at [304, 41] on icon at bounding box center [302, 41] width 6 height 6
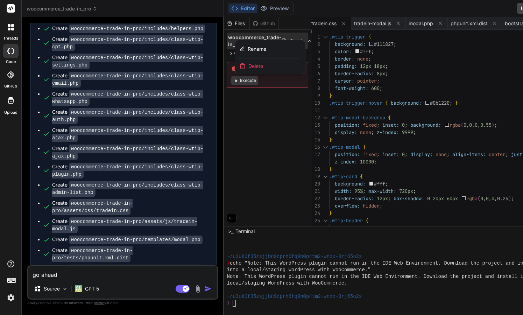
click at [270, 120] on div at bounding box center [429, 166] width 411 height 298
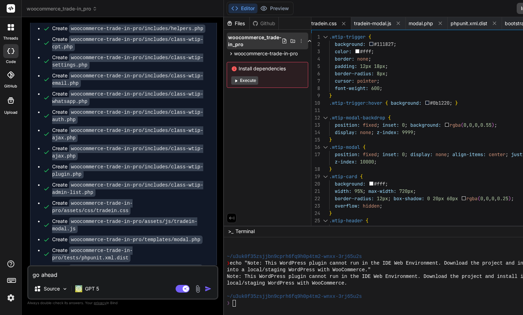
click at [313, 40] on icon at bounding box center [310, 41] width 6 height 6
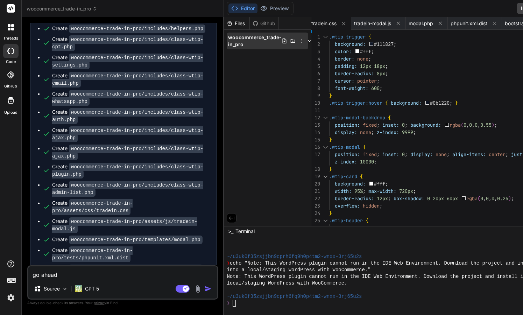
click at [313, 40] on icon at bounding box center [310, 41] width 6 height 6
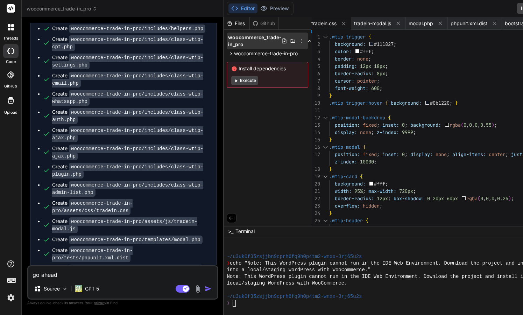
click at [304, 40] on icon at bounding box center [302, 41] width 6 height 6
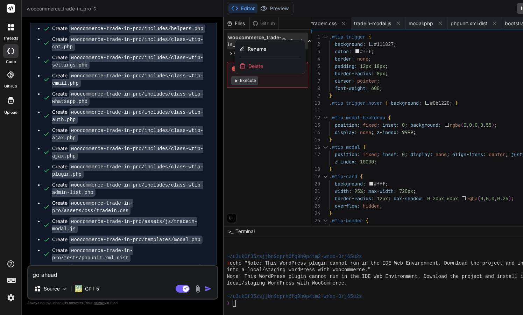
click at [302, 174] on div at bounding box center [429, 166] width 411 height 298
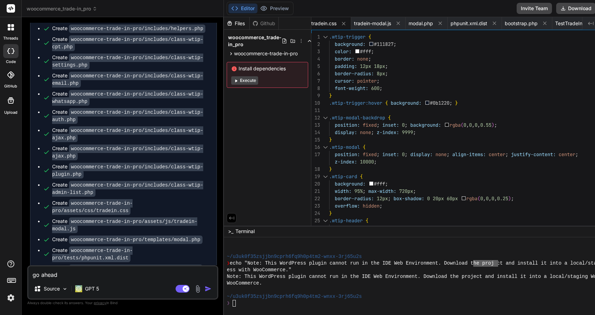
type textarea "x"
click at [523, 8] on button "Download" at bounding box center [577, 8] width 40 height 11
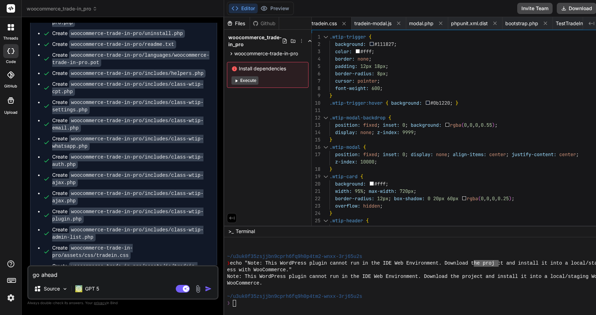
click at [111, 276] on textarea "go ahead" at bounding box center [122, 272] width 189 height 13
type textarea "I"
type textarea "x"
type textarea "I"
type textarea "x"
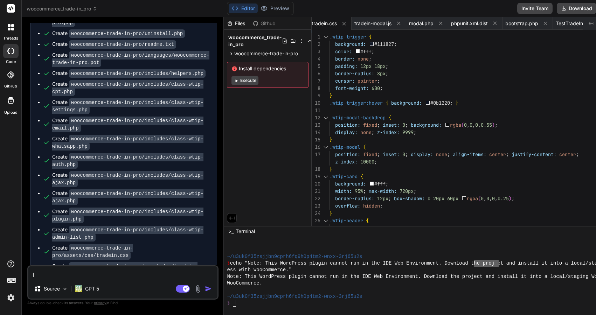
type textarea "I g"
type textarea "x"
type textarea "I go"
type textarea "x"
type textarea "I got"
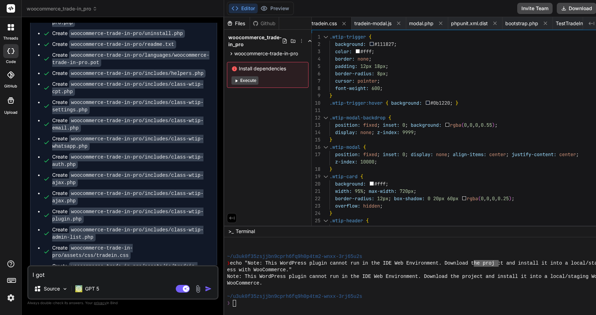
type textarea "x"
type textarea "I got"
type textarea "x"
type textarea "I got t"
type textarea "x"
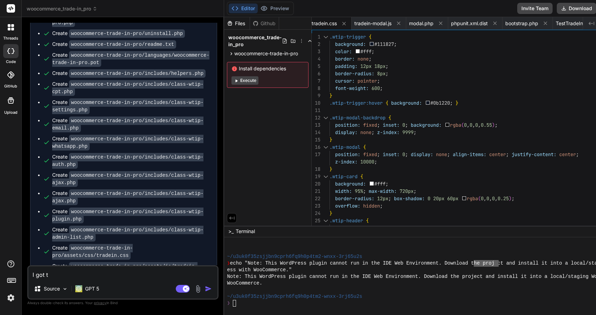
type textarea "I got th"
type textarea "x"
type textarea "I got thi"
type textarea "x"
type textarea "I got this"
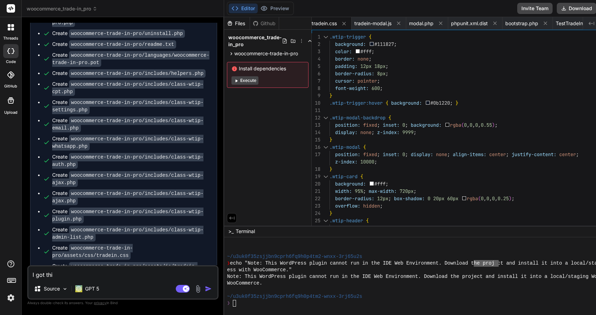
type textarea "x"
type textarea "I got this"
type textarea "x"
type textarea "I got this e"
type textarea "x"
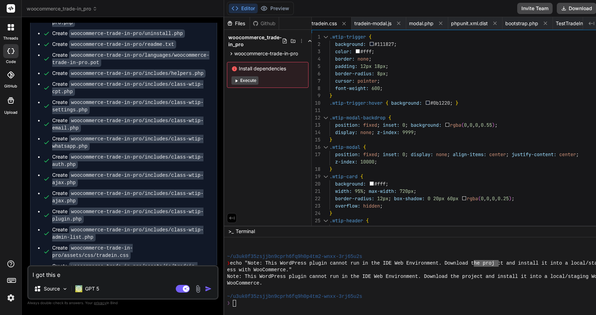
type textarea "I got this er"
type textarea "x"
type textarea "I got this err"
type textarea "x"
type textarea "I got this erro"
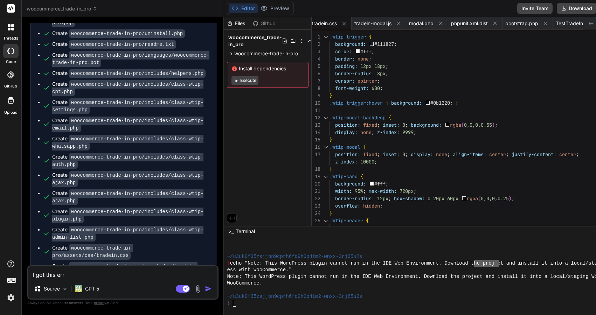
type textarea "x"
type textarea "I got this error"
type textarea "x"
type textarea "I got this error"
type textarea "x"
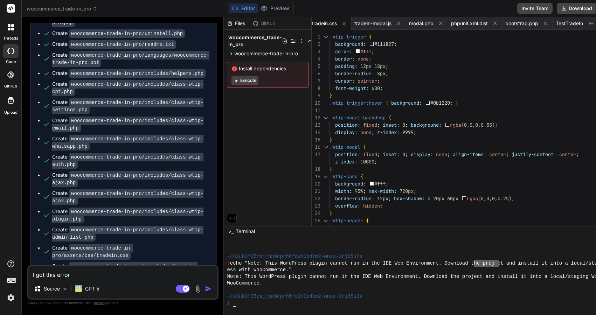
type textarea "I got this error a"
type textarea "x"
type textarea "I got this error af"
type textarea "x"
type textarea "I got this error aft"
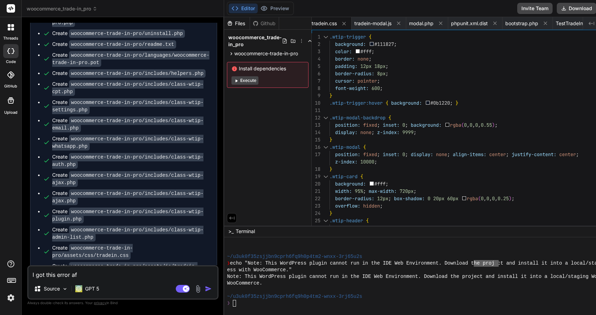
type textarea "x"
type textarea "I got this error afte"
type textarea "x"
type textarea "I got this error after"
type textarea "x"
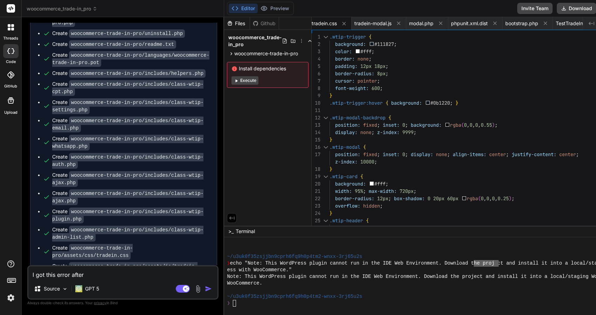
type textarea "I got this error after"
type textarea "x"
type textarea "I got this error after I"
type textarea "x"
type textarea "I got this error after I"
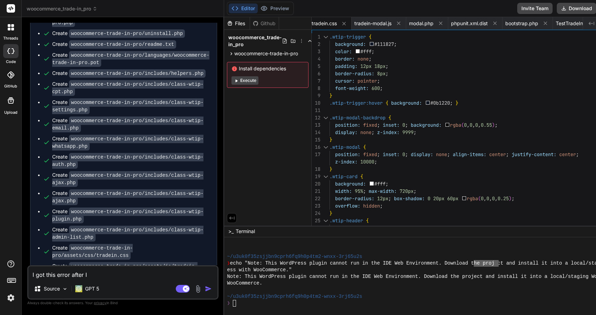
type textarea "x"
type textarea "I got this error after I i"
type textarea "x"
type textarea "I got this error after I in"
type textarea "x"
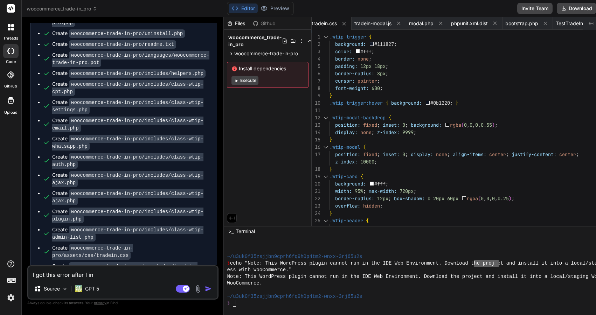
type textarea "I got this error after I ins"
type textarea "x"
type textarea "I got this error after I inst"
type textarea "x"
type textarea "I got this error after I insta"
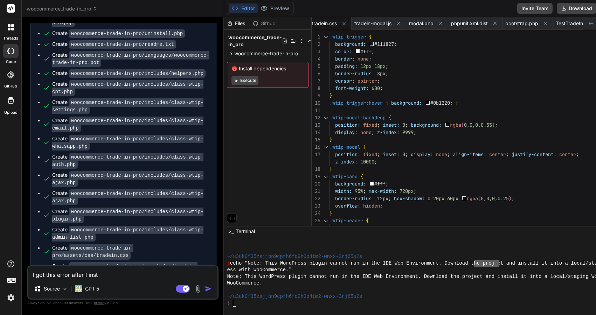
type textarea "x"
type textarea "I got this error after I instal"
type textarea "x"
type textarea "I got this error after I install"
type textarea "x"
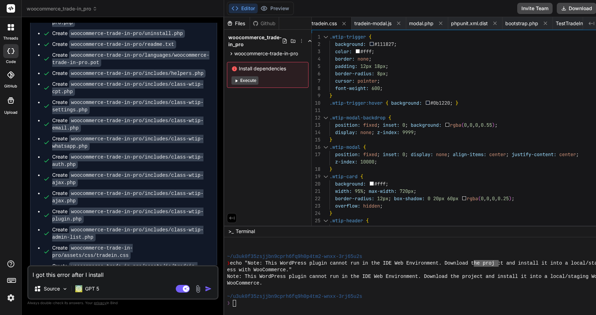
type textarea "I got this error after I installe"
type textarea "x"
type textarea "I got this error after I installed"
type textarea "x"
type textarea "I got this error after I installed"
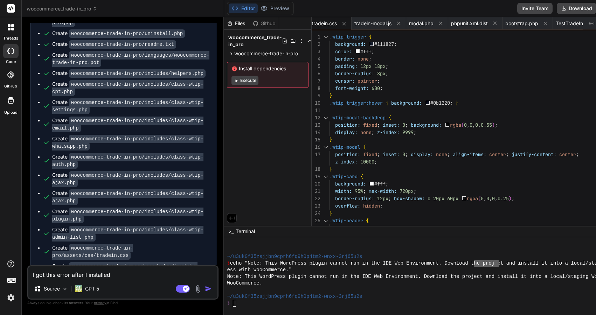
type textarea "x"
type textarea "I got this error after I installed y"
type textarea "x"
type textarea "I got this error after I installed yo"
type textarea "x"
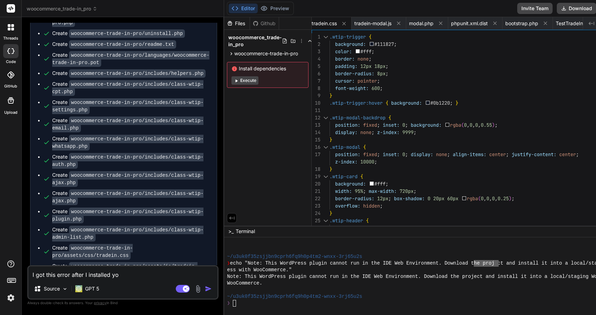
type textarea "I got this error after I installed you"
type textarea "x"
type textarea "I got this error after I installed your"
type textarea "x"
type textarea "I got this error after I installed your"
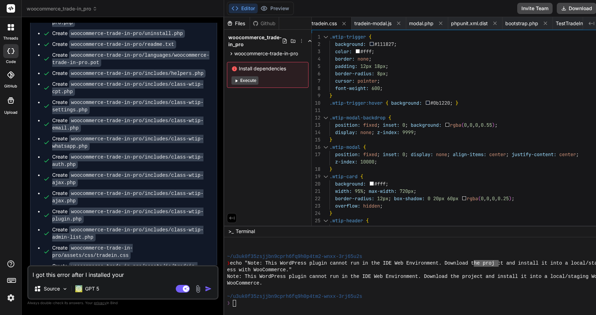
type textarea "x"
type textarea "I got this error after I installed your p"
type textarea "x"
type textarea "I got this error after I installed your pl"
type textarea "x"
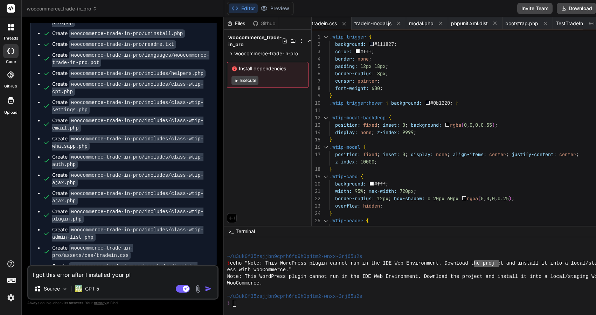
type textarea "I got this error after I installed your plu"
type textarea "x"
type textarea "I got this error after I installed your plug"
type textarea "x"
type textarea "I got this error after I installed your plugi"
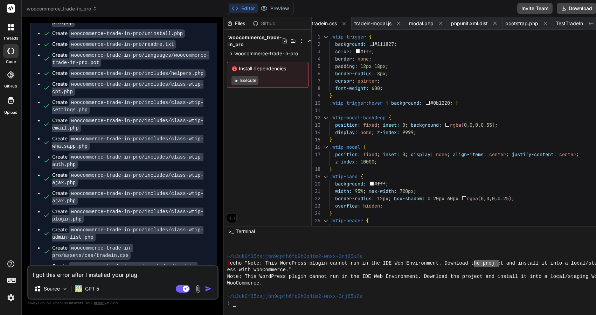
type textarea "x"
type textarea "I got this error after I installed your plugin"
type textarea "x"
type textarea "I got this error after I installed your plugin"
type textarea "x"
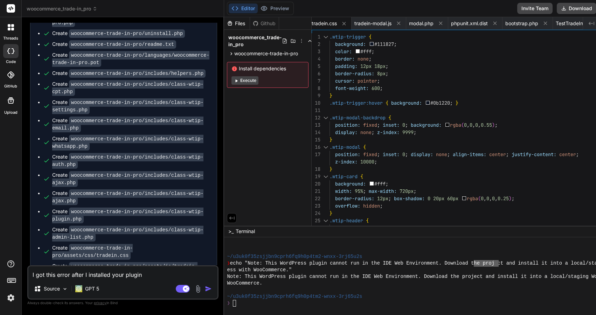
type textarea "I got this error after I installed your plugin ""
type textarea "x"
paste textarea "There has been a critical error on this website. Please check your site admin e…"
type textarea "I got this error after I installed your plugin "There has been a critical error…"
type textarea "x"
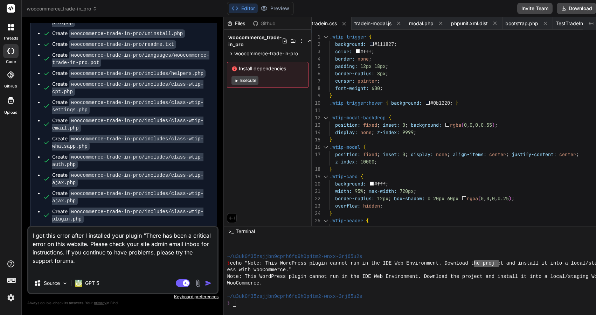
type textarea "I got this error after I installed your plugin "There has been a critical error…"
type textarea "x"
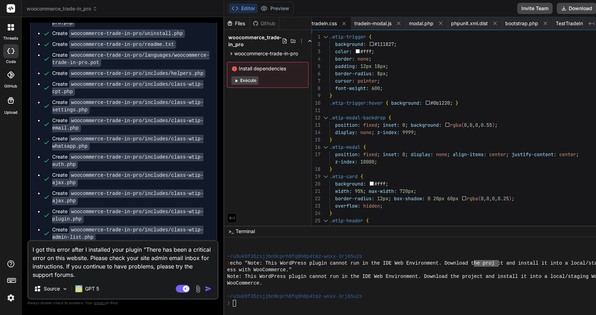
type textarea "I got this error after I installed your plugin "There has been a critical error…"
type textarea "x"
type textarea "I got this error after I installed your plugin "There has been a critical error…"
click at [212, 290] on img "button" at bounding box center [208, 288] width 7 height 7
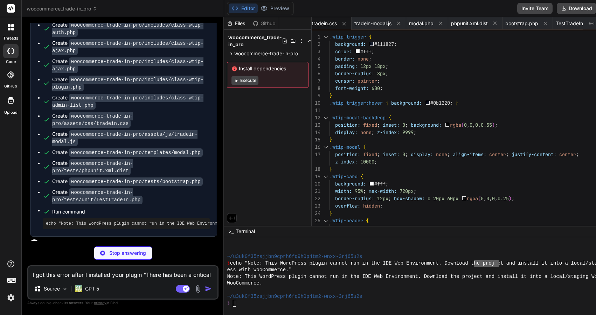
scroll to position [1679, 0]
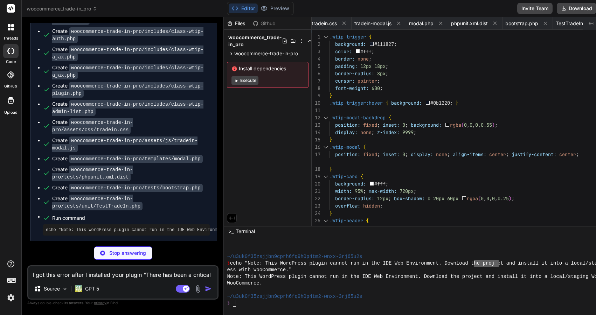
type textarea "x"
type textarea "}"
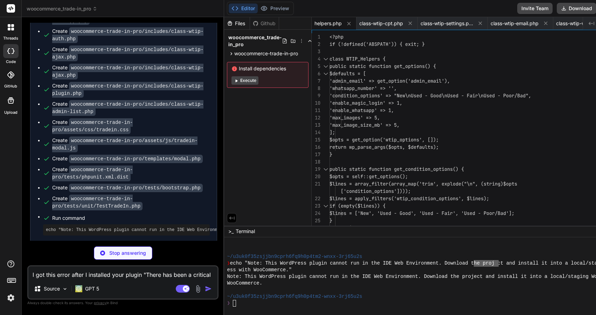
type textarea "x"
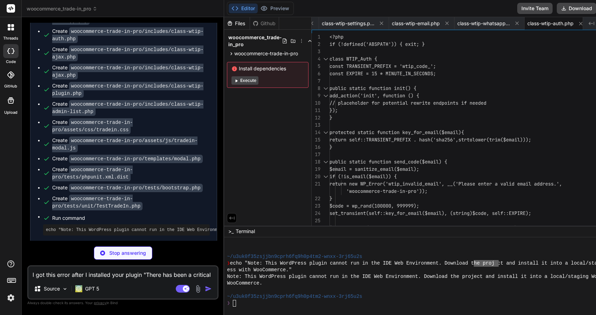
type textarea "x"
type textarea "} }"
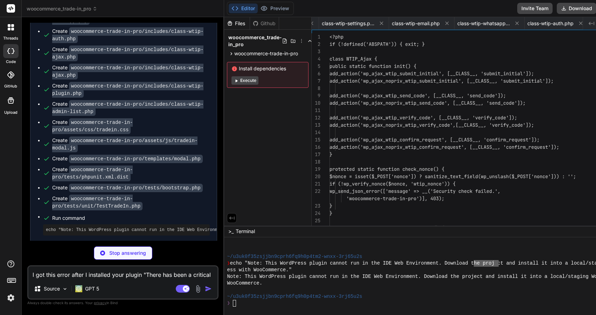
scroll to position [0, 391]
type textarea "x"
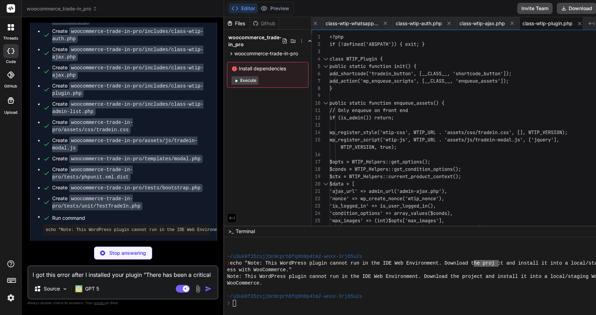
type textarea "x"
type textarea "} }); } }"
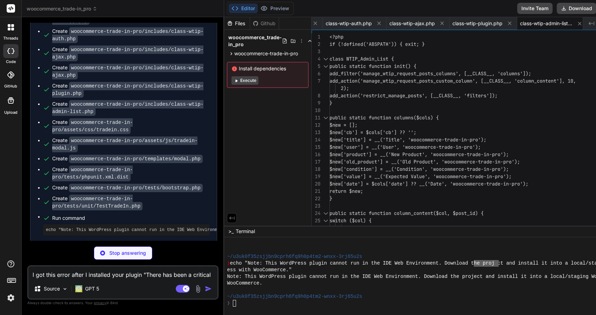
type textarea "x"
type textarea "</script>"
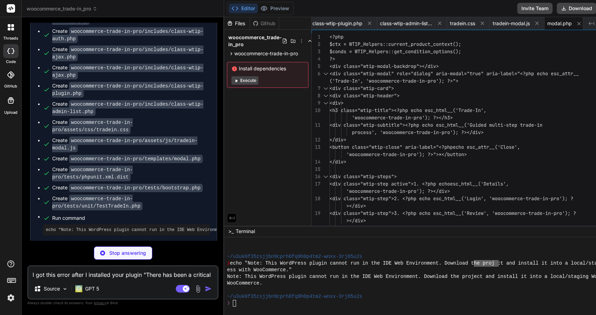
type textarea "x"
type textarea "document.addEventListener('DOMContentLoaded', initForm); })(jQuery);"
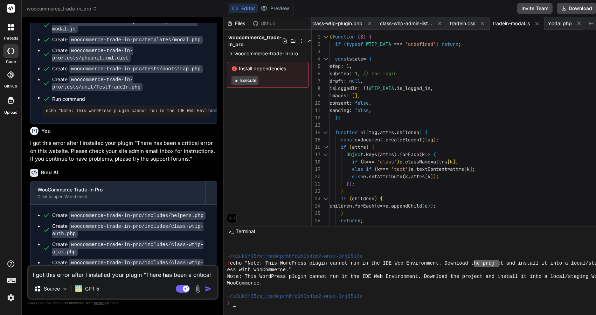
scroll to position [1798, 0]
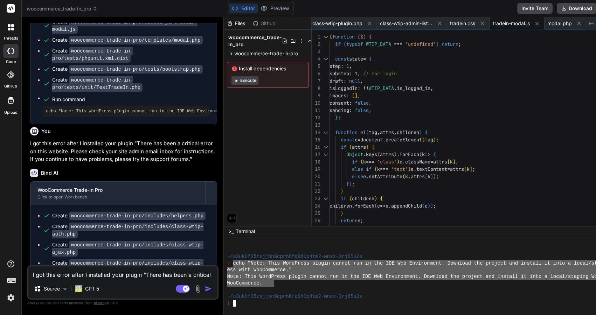
drag, startPoint x: 237, startPoint y: 265, endPoint x: 277, endPoint y: 286, distance: 44.9
click at [523, 9] on button "Download" at bounding box center [577, 8] width 40 height 11
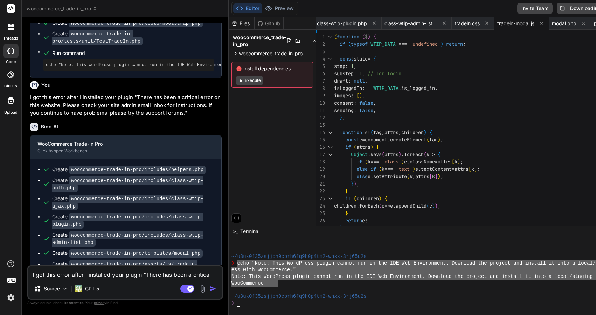
scroll to position [1753, 0]
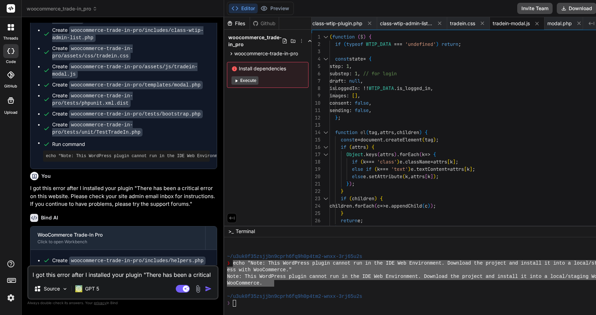
click at [115, 276] on textarea "I got this error after I installed your plugin "There has been a critical error…" at bounding box center [122, 272] width 189 height 13
click at [201, 288] on img at bounding box center [198, 289] width 8 height 8
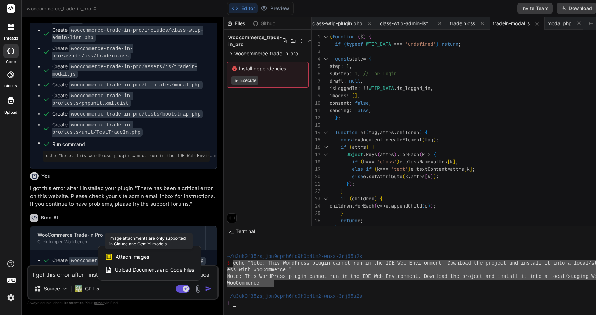
click at [139, 257] on span "Attach Images" at bounding box center [133, 256] width 34 height 7
click at [113, 258] on icon at bounding box center [109, 257] width 8 height 8
click at [95, 290] on div at bounding box center [298, 157] width 596 height 315
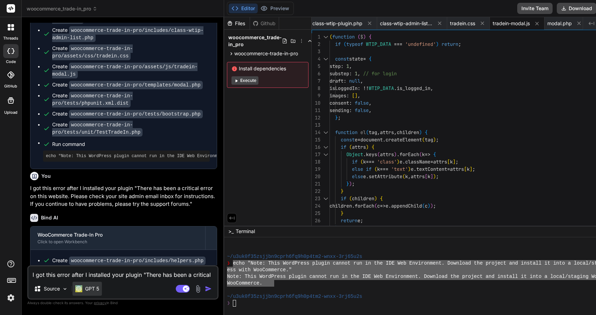
click at [89, 290] on p "GPT 5" at bounding box center [92, 288] width 14 height 7
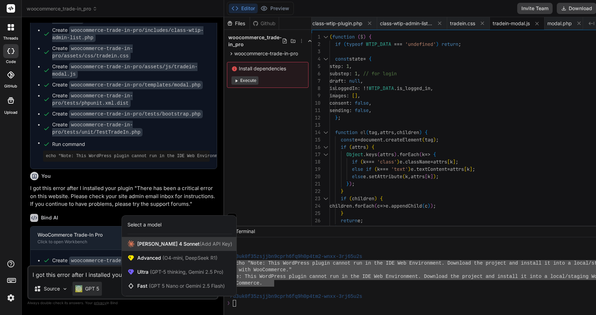
click at [160, 246] on span "[PERSON_NAME] 4 Sonnet (Add API Key)" at bounding box center [184, 244] width 95 height 7
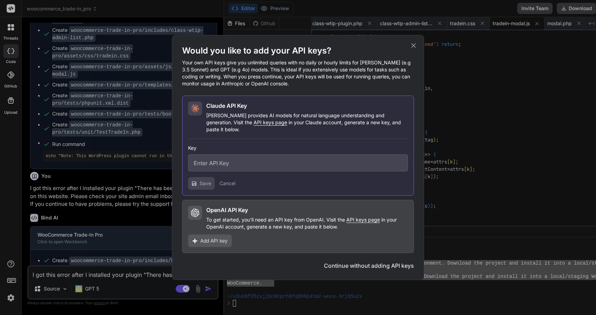
click at [413, 48] on icon at bounding box center [413, 45] width 5 height 5
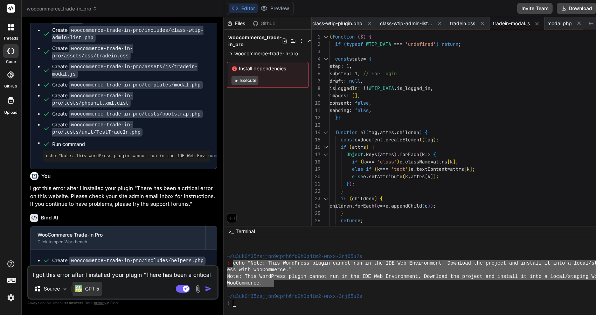
click at [87, 289] on p "GPT 5" at bounding box center [92, 288] width 14 height 7
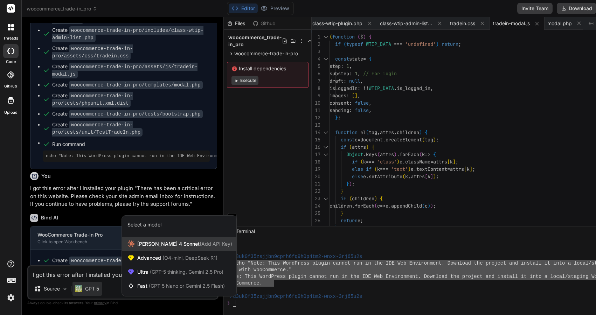
click at [151, 246] on span "[PERSON_NAME] 4 Sonnet (Add API Key)" at bounding box center [184, 244] width 95 height 7
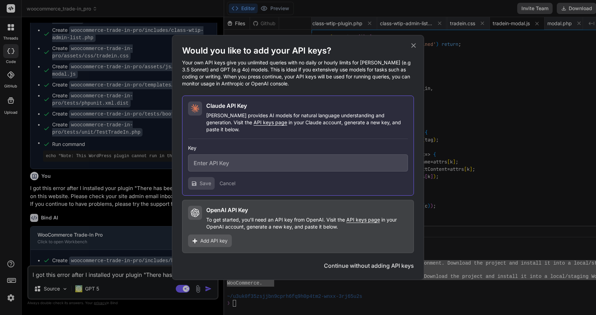
click at [413, 49] on icon at bounding box center [414, 46] width 8 height 8
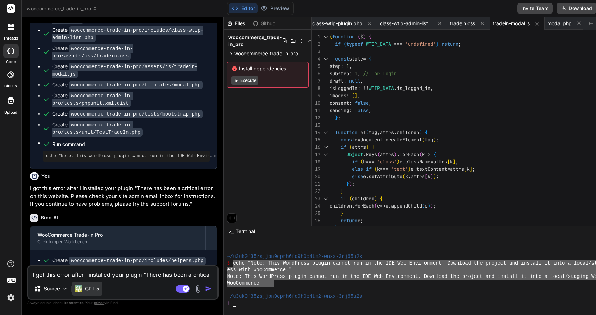
click at [96, 293] on div "GPT 5" at bounding box center [86, 289] width 29 height 14
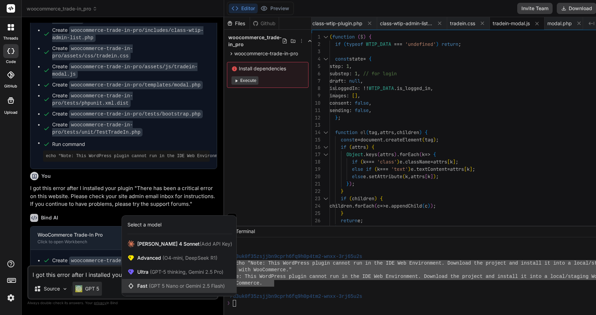
scroll to position [0, 0]
click at [106, 276] on div at bounding box center [298, 157] width 596 height 315
type textarea "x"
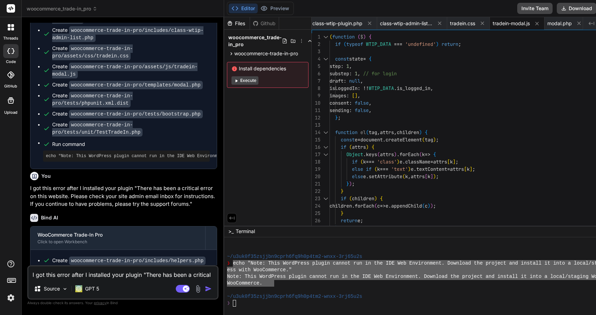
click at [123, 277] on textarea "I got this error after I installed your plugin "There has been a critical error…" at bounding box center [122, 272] width 189 height 13
type textarea "T"
type textarea "x"
type textarea "Th"
type textarea "x"
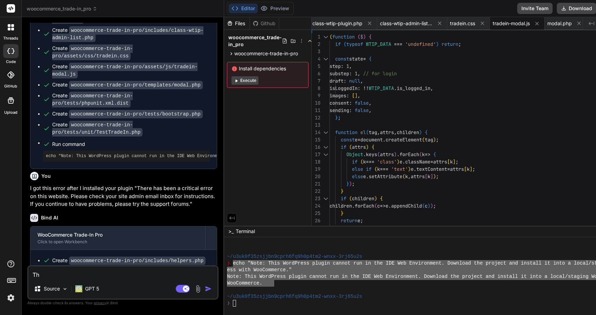
type textarea "Thi"
type textarea "x"
type textarea "This"
type textarea "x"
type textarea "This"
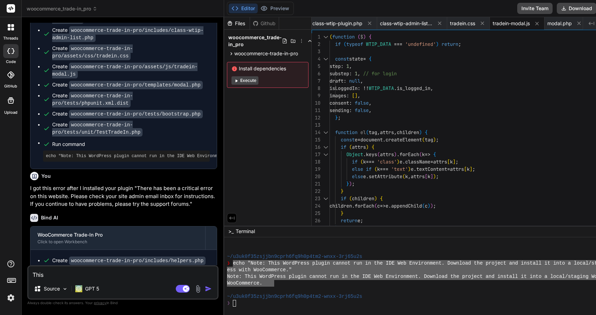
type textarea "x"
type textarea "This i"
type textarea "x"
type textarea "This is"
type textarea "x"
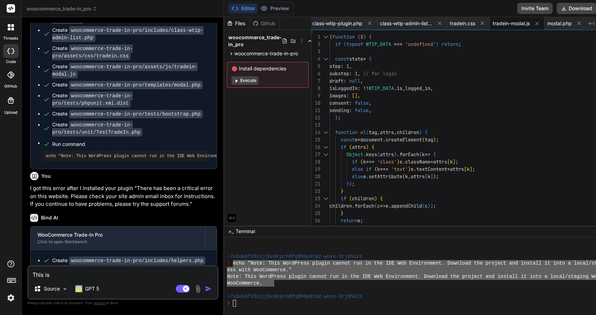
type textarea "This is"
type textarea "x"
type textarea "This is h"
type textarea "x"
type textarea "This is ho"
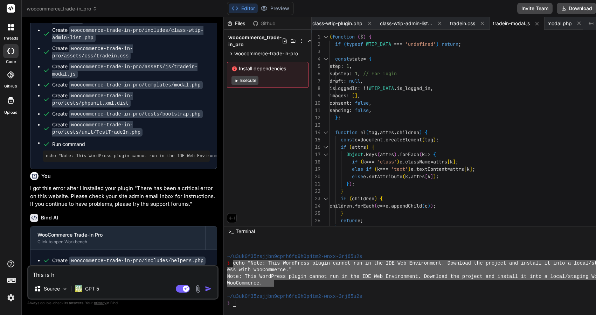
type textarea "x"
type textarea "This is how"
type textarea "x"
type textarea "This is how"
type textarea "x"
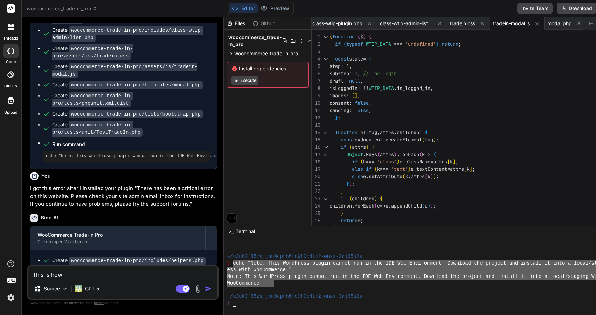
type textarea "This is how I"
type textarea "x"
type textarea "This is how I"
type textarea "x"
type textarea "This is how I s"
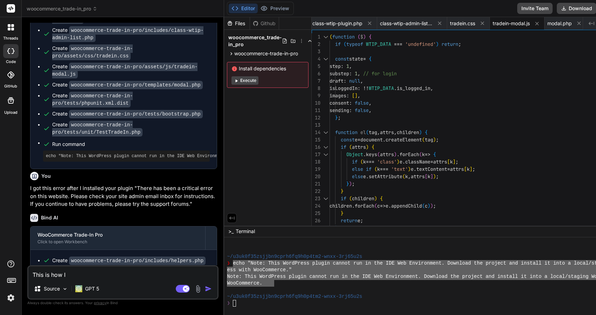
type textarea "x"
type textarea "This is how I se"
type textarea "x"
type textarea "This is how I see"
type textarea "x"
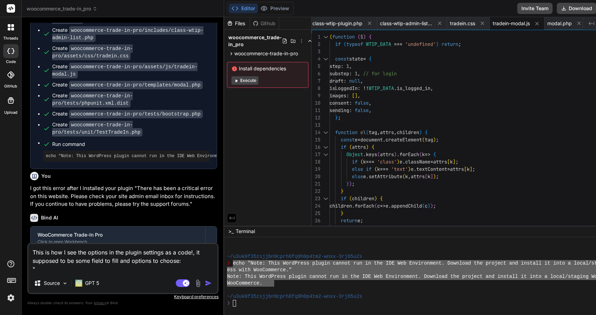
paste textarea "<div class="wrap"><h1>WooCommerce Trade-In Pro</h1><form method="post" action="…"
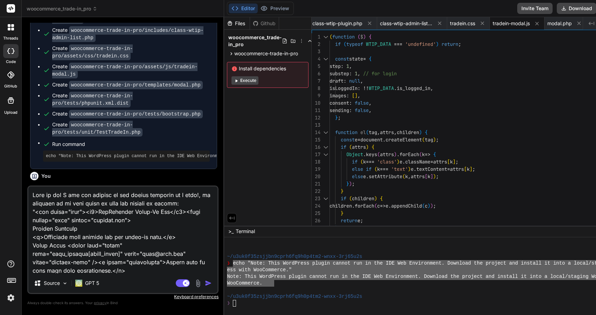
scroll to position [195, 0]
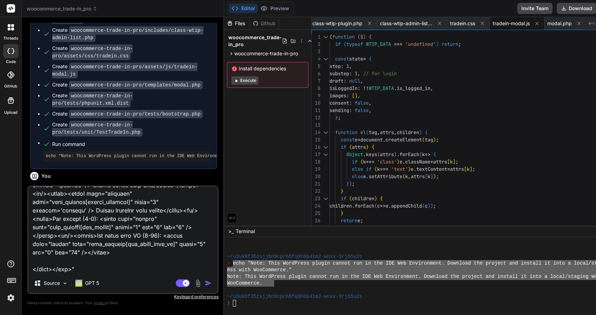
click at [210, 284] on img "button" at bounding box center [208, 283] width 7 height 7
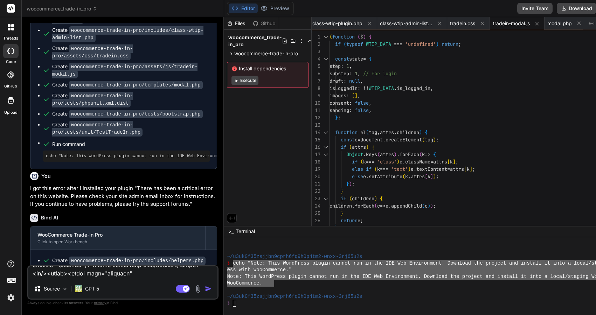
scroll to position [2040, 0]
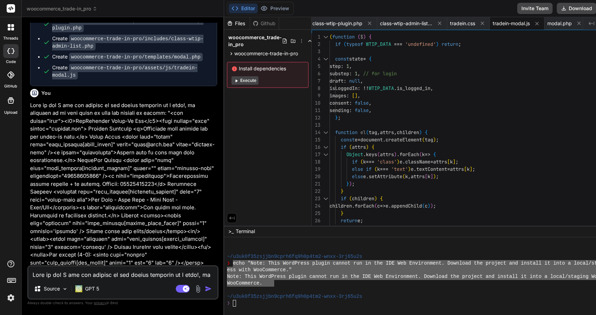
click at [148, 187] on p at bounding box center [123, 196] width 187 height 189
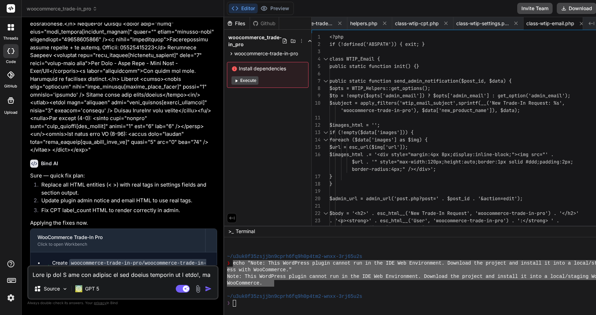
scroll to position [2176, 0]
click at [523, 7] on button "Download" at bounding box center [577, 8] width 40 height 11
click at [110, 275] on textarea at bounding box center [122, 272] width 189 height 13
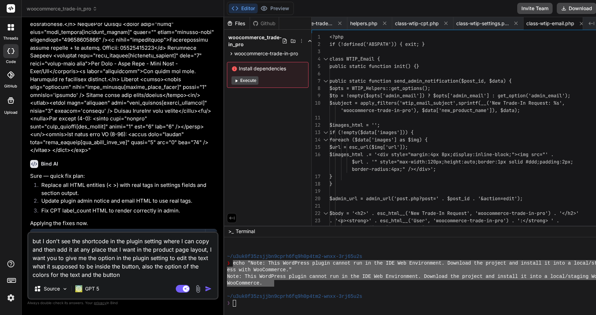
click at [212, 288] on img "button" at bounding box center [208, 288] width 7 height 7
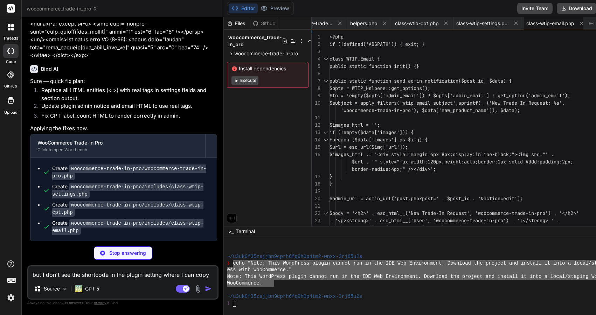
scroll to position [2265, 0]
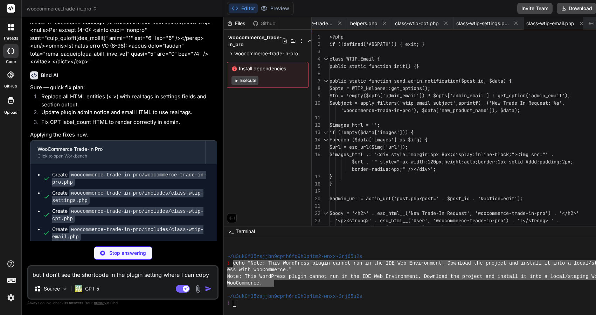
click at [218, 308] on div "You Hello Bind AI Hello! I'm Bind AI, your expert software development assistan…" at bounding box center [122, 169] width 191 height 292
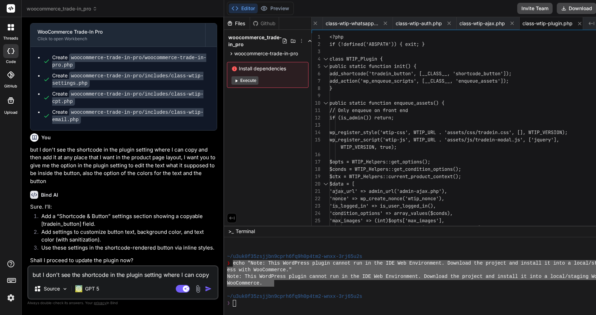
scroll to position [0, 0]
click at [523, 8] on button "Download" at bounding box center [577, 8] width 40 height 11
click at [109, 275] on textarea "but I don't see the shortcode in the plugin setting where I can copy and then a…" at bounding box center [122, 272] width 189 height 13
paste textarea "Trade-In Requests"
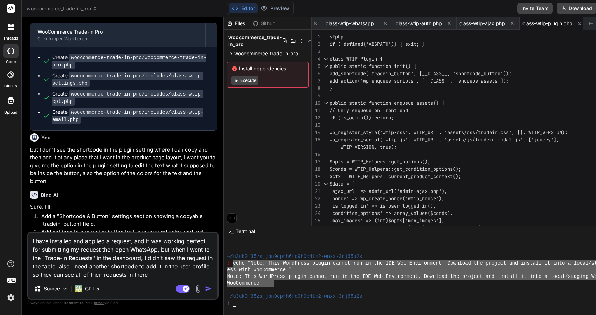
click at [212, 290] on img "button" at bounding box center [208, 288] width 7 height 7
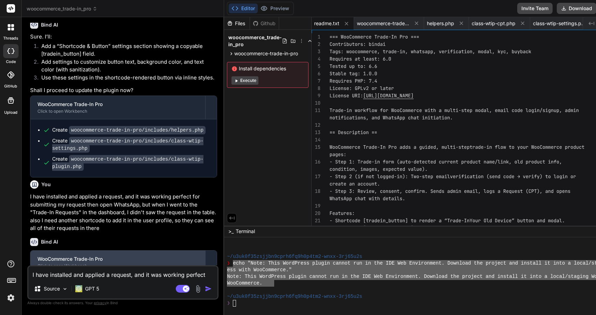
scroll to position [2552, 0]
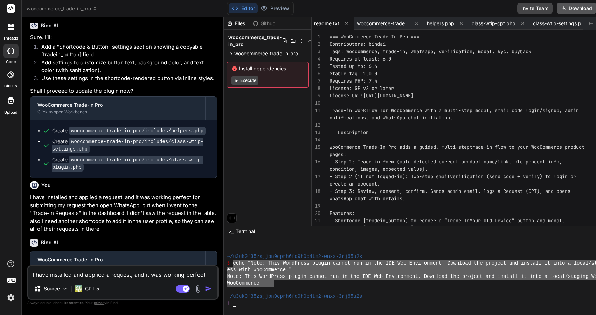
click at [523, 6] on button "Download" at bounding box center [577, 8] width 40 height 11
click at [118, 276] on textarea "I have installed and applied a request, and it was working perfect for submitti…" at bounding box center [122, 272] width 189 height 13
paste textarea "Security check failed."
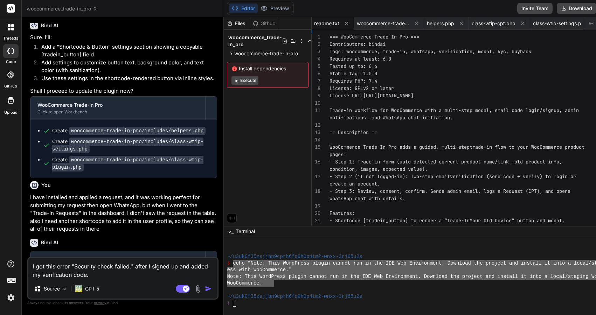
click at [212, 290] on img "button" at bounding box center [208, 288] width 7 height 7
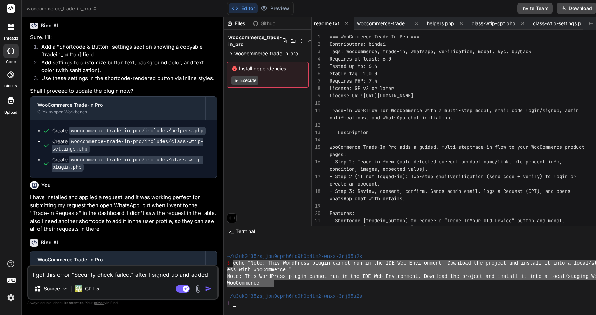
scroll to position [2631, 0]
